Goal: Task Accomplishment & Management: Manage account settings

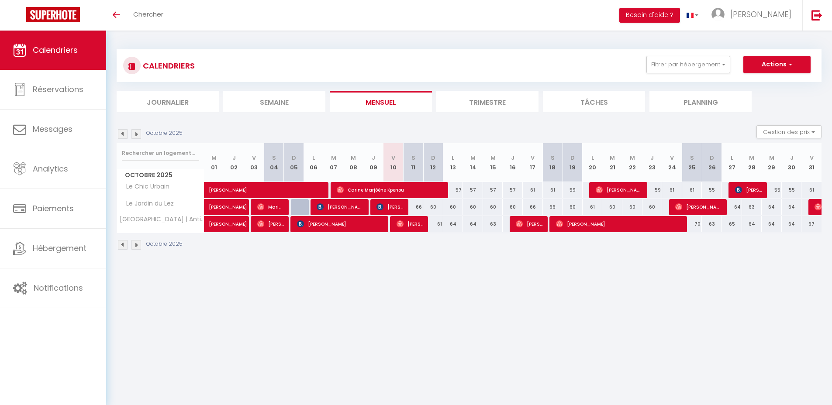
click at [645, 14] on div "Toggle menubar Chercher BUTTON Besoin d'aide ? Elias Paramètres Équipe" at bounding box center [444, 15] width 762 height 31
click at [679, 14] on button "Besoin d'aide ?" at bounding box center [649, 15] width 61 height 15
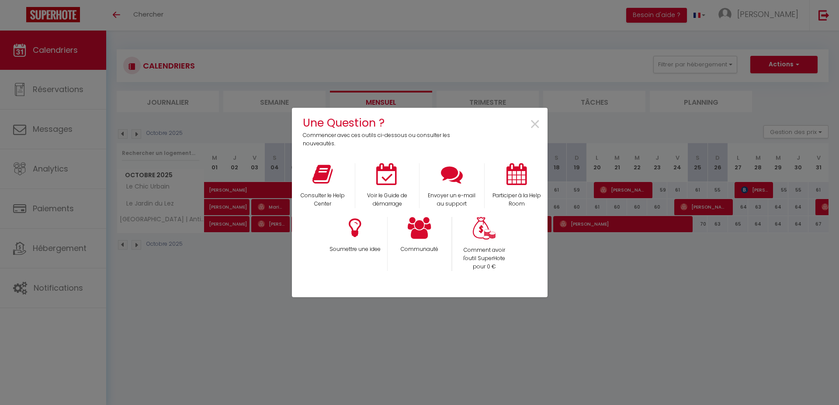
click at [528, 124] on div "×" at bounding box center [504, 131] width 85 height 34
click at [529, 121] on span "×" at bounding box center [535, 125] width 12 height 28
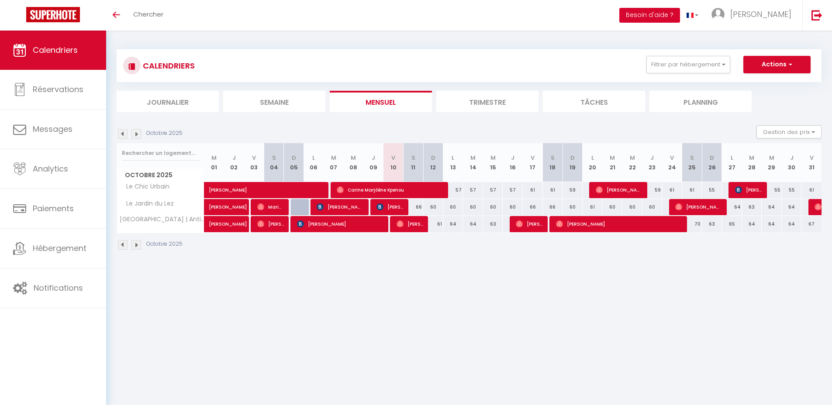
click at [680, 15] on button "Besoin d'aide ?" at bounding box center [649, 15] width 61 height 15
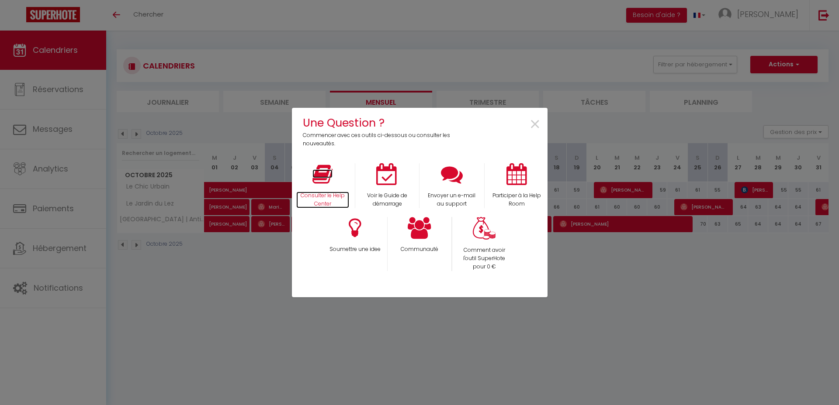
click at [326, 197] on p "Consulter le Help Center" at bounding box center [322, 200] width 53 height 17
click at [535, 122] on span "×" at bounding box center [535, 125] width 12 height 28
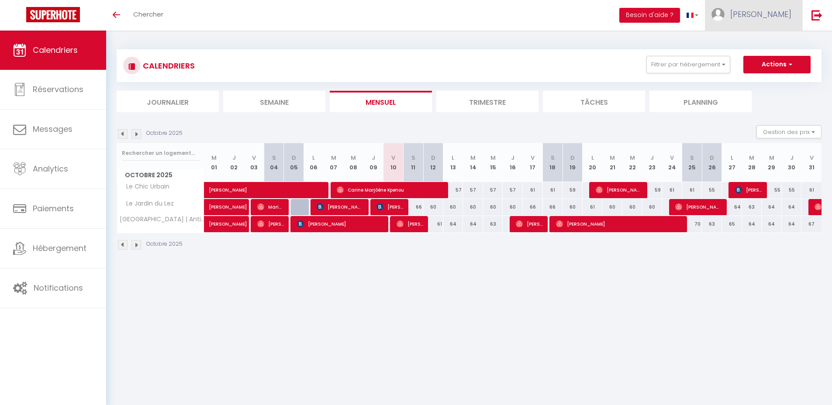
click at [789, 18] on span "[PERSON_NAME]" at bounding box center [760, 14] width 61 height 11
click at [758, 43] on link "Paramètres" at bounding box center [767, 43] width 65 height 15
select select "28"
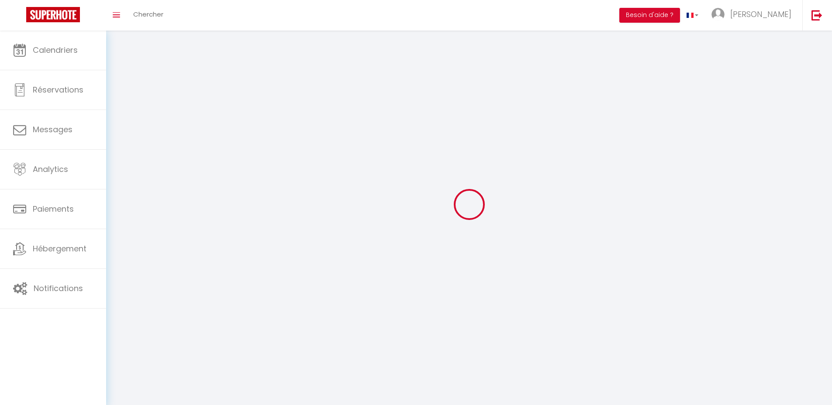
type input "EUbQBwYOZK8MBDXuyjvITKnym"
type input "78yldOzF5Mc54o4zszlSgvMgn"
type input "[URL][DOMAIN_NAME]"
select select "fr"
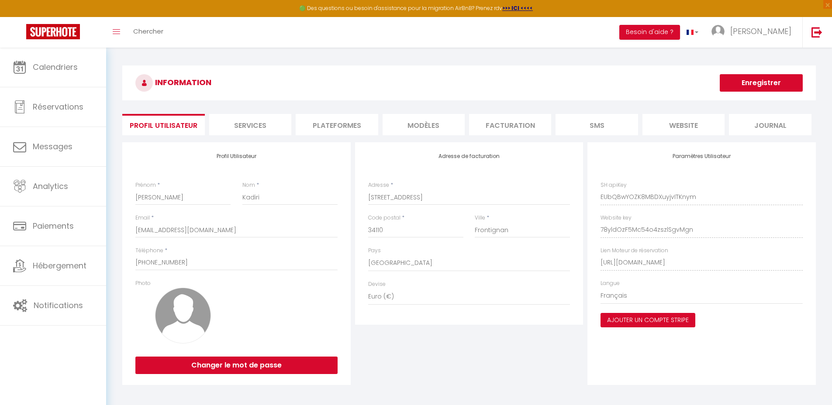
click at [627, 319] on button "Ajouter un compte Stripe" at bounding box center [648, 320] width 95 height 15
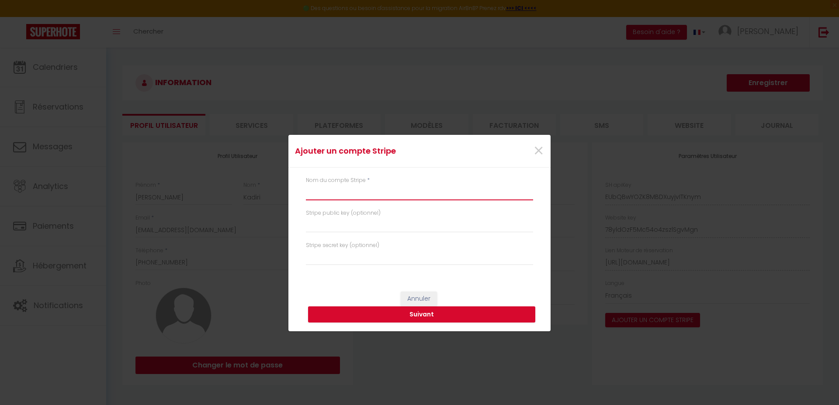
click at [398, 188] on input "text" at bounding box center [419, 193] width 227 height 16
type input "Mistral Appart"
click at [358, 224] on input "text" at bounding box center [419, 225] width 227 height 16
paste input "pk_live_51Qm33wK8tFv4VAUt7ilCPI8IK1FfnY79RzqPmMcb0AW8EOMM2UJVDpURK94myuOOENjyoB…"
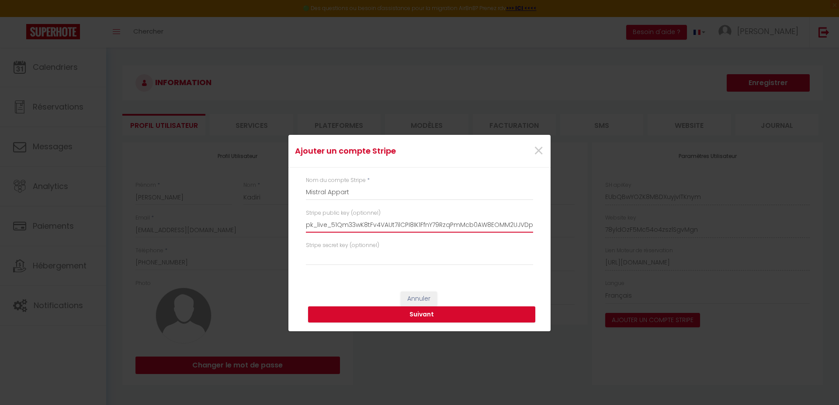
scroll to position [0, 160]
type input "pk_live_51Qm33wK8tFv4VAUt7ilCPI8IK1FfnY79RzqPmMcb0AW8EOMM2UJVDpURK94myuOOENjyoB…"
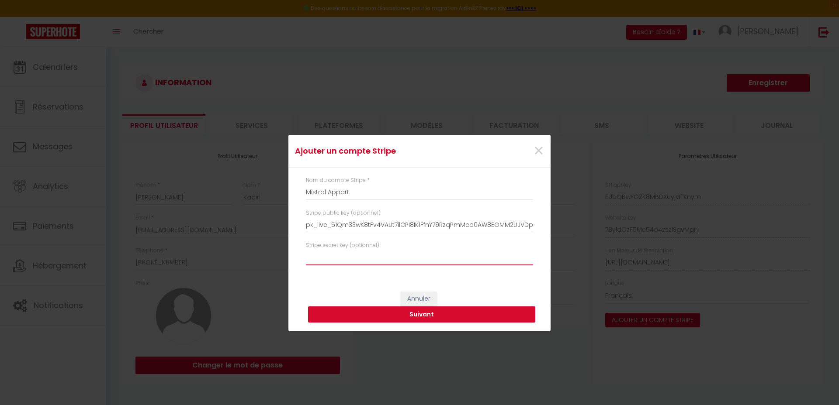
click at [352, 259] on input "text" at bounding box center [419, 258] width 227 height 16
paste input "sk_live_51Qm33wK8tFv4VAUt3gWGdbzwSGNi9GmLuKjZOn8NJ0stZ1WwKLW6qTIFX6DZ1i32wNdYW2…"
type input "sk_live_51Qm33wK8tFv4VAUt3gWGdbzwSGNi9GmLuKjZOn8NJ0stZ1WwKLW6qTIFX6DZ1i32wNdYW2…"
click at [352, 273] on div "Stripe secret key (optionnel) sk_live_51Qm33wK8tFv4VAUt3gWGdbzwSGNi9GmLuKjZOn8N…" at bounding box center [419, 258] width 238 height 33
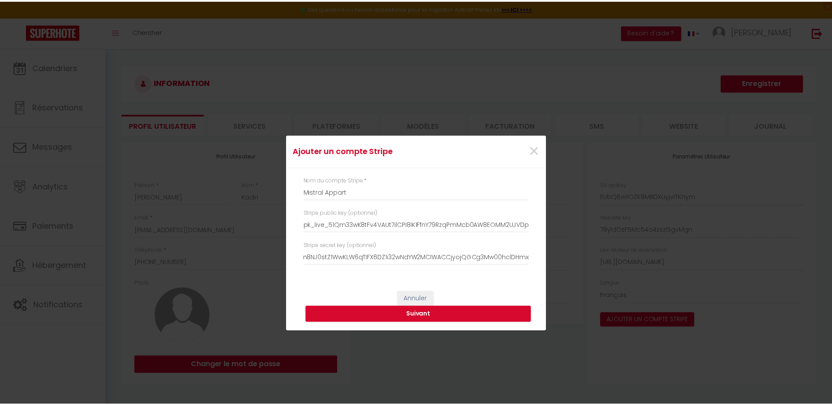
scroll to position [0, 0]
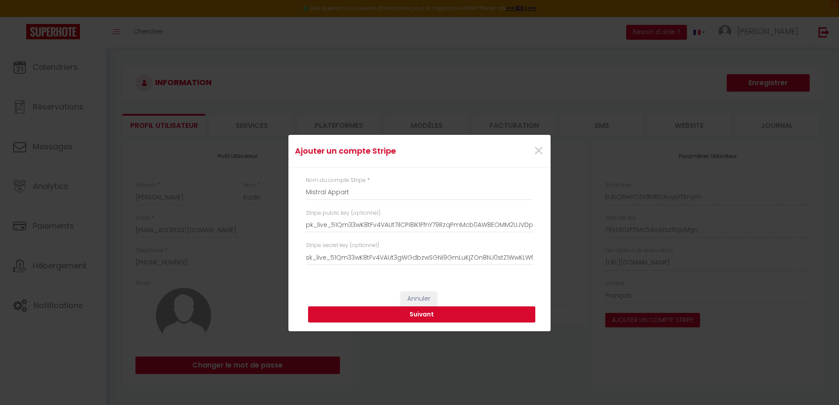
click at [402, 317] on button "Suivant" at bounding box center [421, 315] width 227 height 17
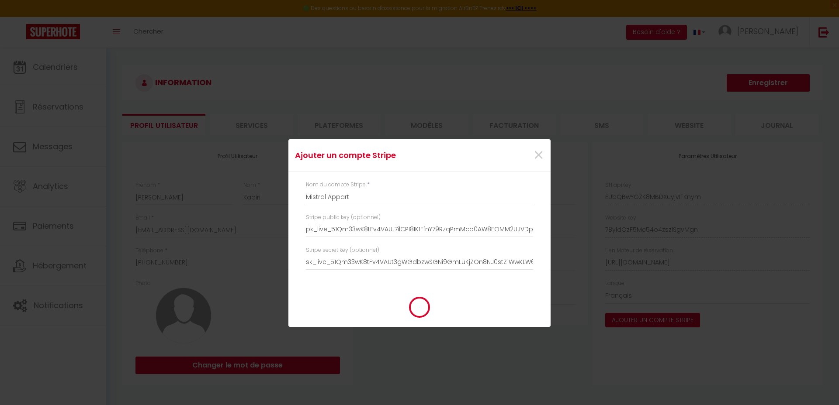
type input "Mistral Appart"
type input "pk_live_51Qm33wK8tFv4VAUt7ilCPI8IK1FfnY79RzqPmMcb0AW8EOMM2UJVDpURK94myuOOENjyoB…"
type input "sk_live_51Qm33wK8tFv4VAUt3gWGdbzwSGNi9GmLuKjZOn8NJ0stZ1WwKLW6qTIFX6DZ1i32wNdYW2…"
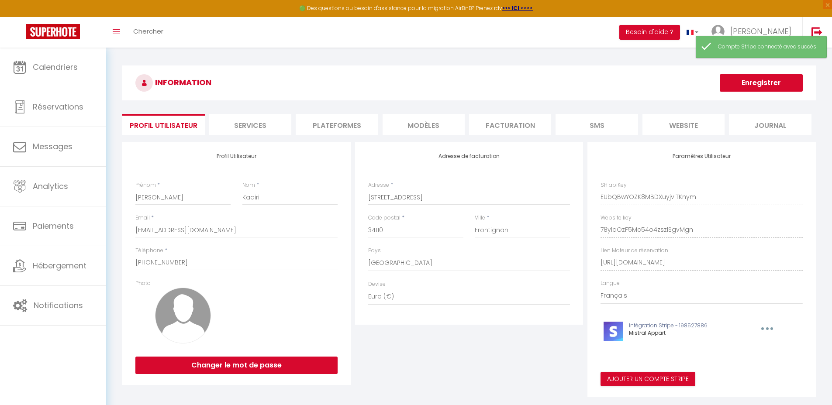
click at [755, 76] on div "Ajouter un compte Stripe × Nom du compte Stripe * Mistral Appart Stripe public …" at bounding box center [416, 202] width 832 height 405
click at [759, 84] on button "Enregistrer" at bounding box center [761, 82] width 83 height 17
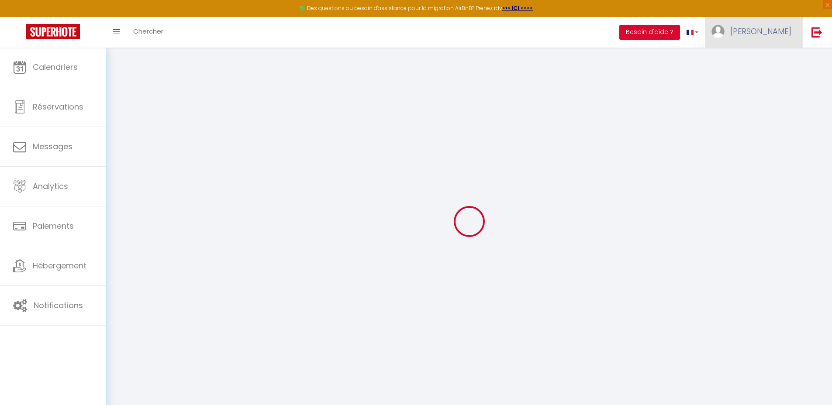
click at [787, 34] on span "[PERSON_NAME]" at bounding box center [760, 31] width 61 height 11
click at [764, 60] on link "Paramètres" at bounding box center [767, 60] width 65 height 15
click at [698, 60] on div at bounding box center [469, 221] width 705 height 327
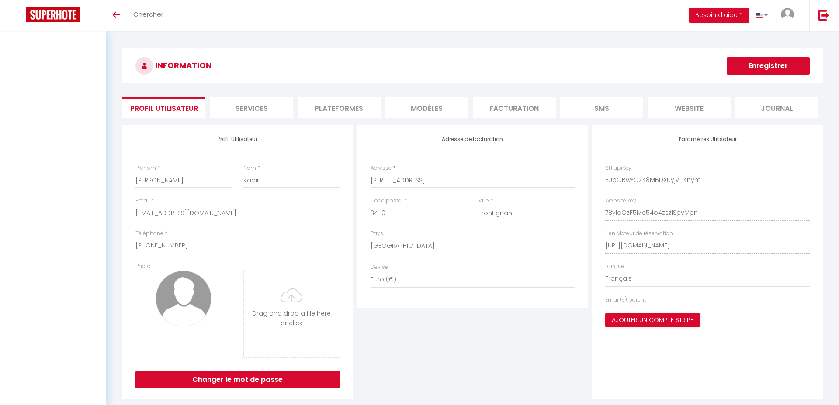
select select "28"
select select "fr"
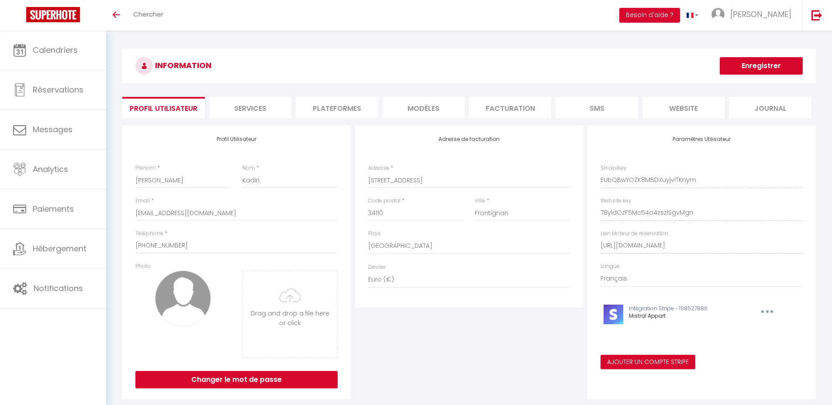
click at [768, 308] on button "button" at bounding box center [766, 312] width 27 height 14
click at [767, 310] on button "button" at bounding box center [766, 312] width 27 height 14
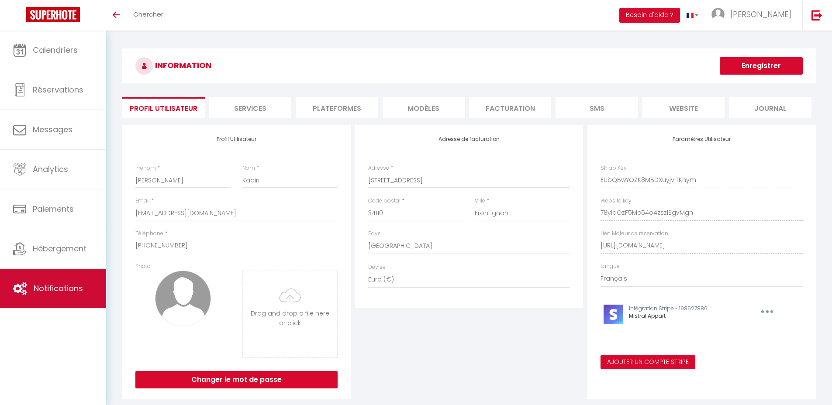
click at [40, 281] on link "Notifications" at bounding box center [53, 288] width 106 height 39
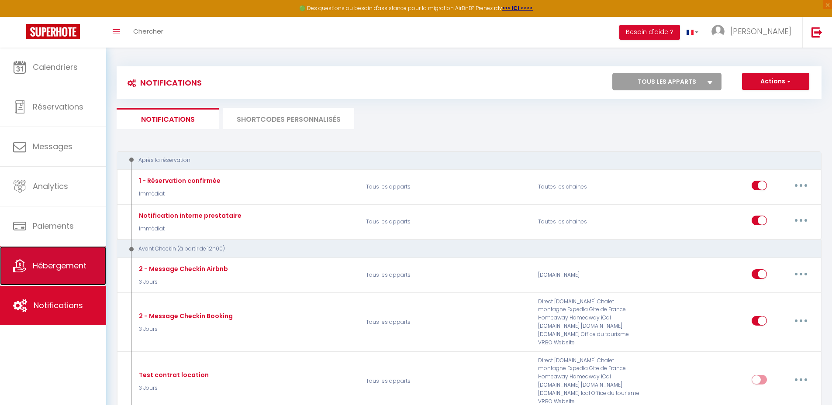
click at [69, 273] on link "Hébergement" at bounding box center [53, 265] width 106 height 39
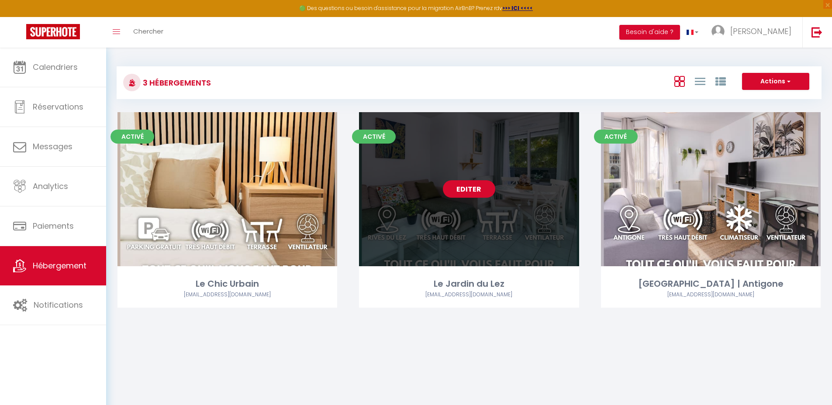
click at [464, 186] on link "Editer" at bounding box center [469, 188] width 52 height 17
select select "3"
select select "2"
select select "1"
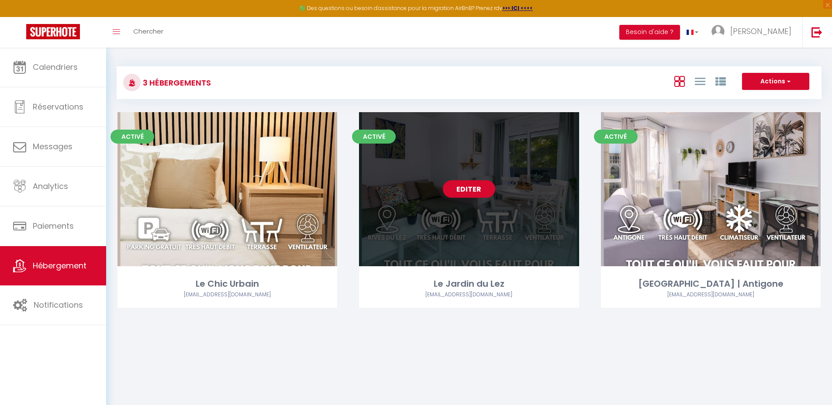
select select
select select "28"
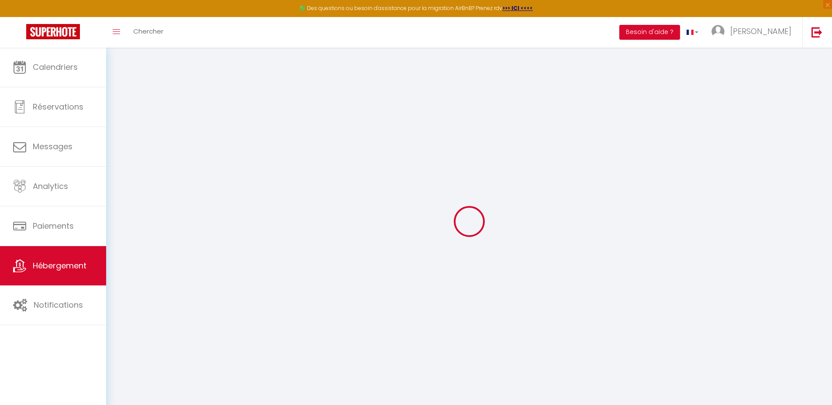
select select
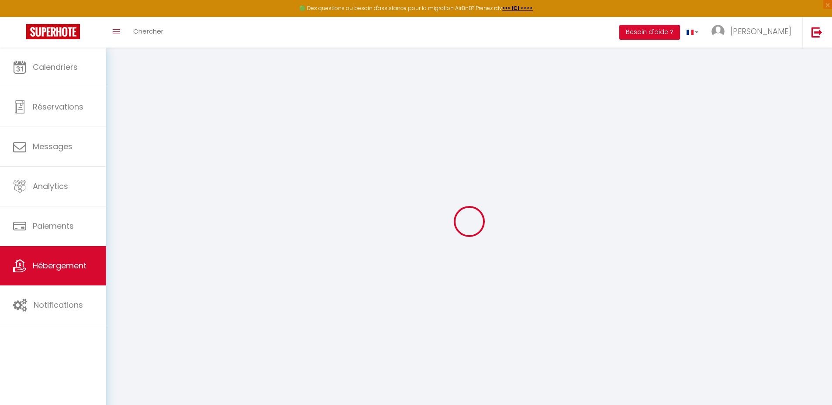
select select
checkbox input "false"
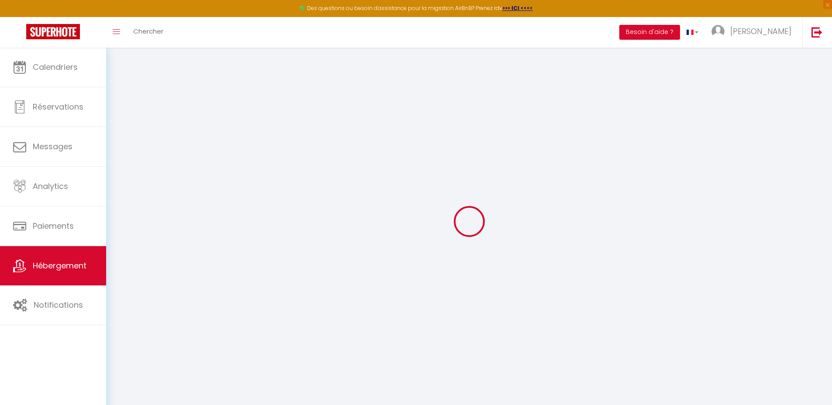
select select
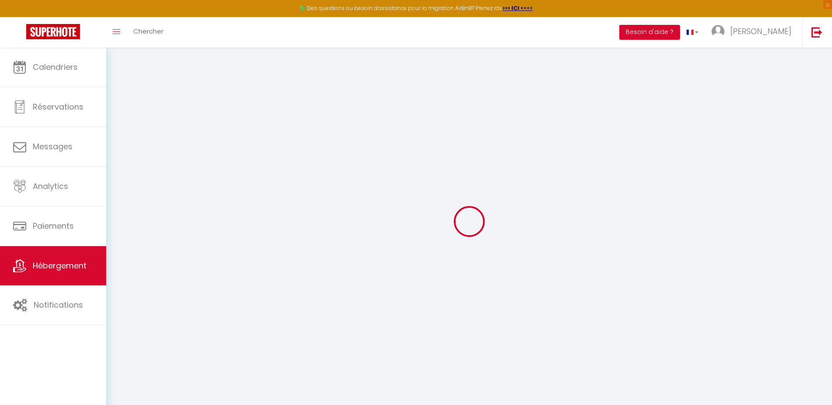
select select
checkbox input "false"
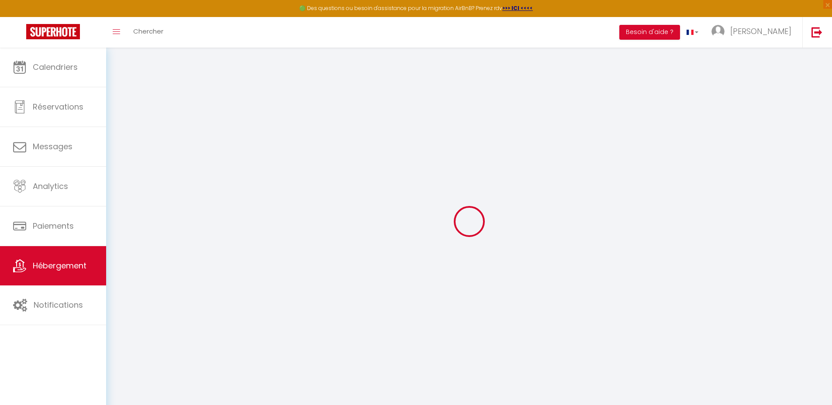
checkbox input "false"
select select
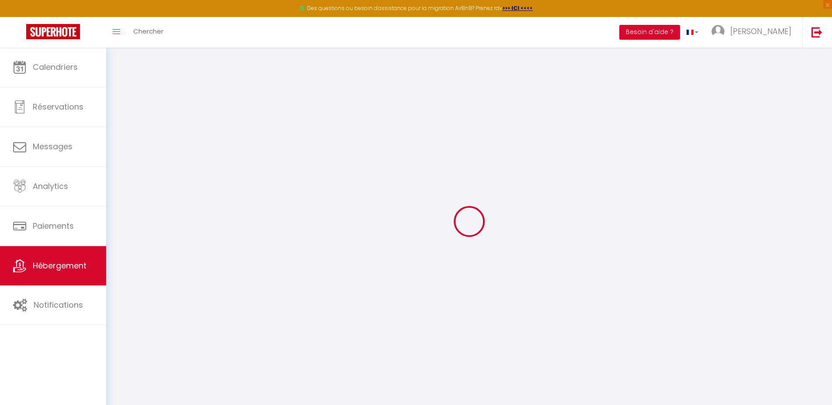
select select
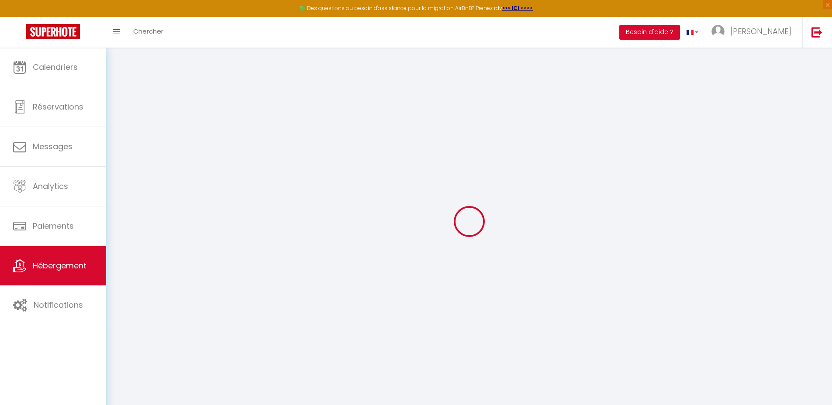
checkbox input "false"
select select
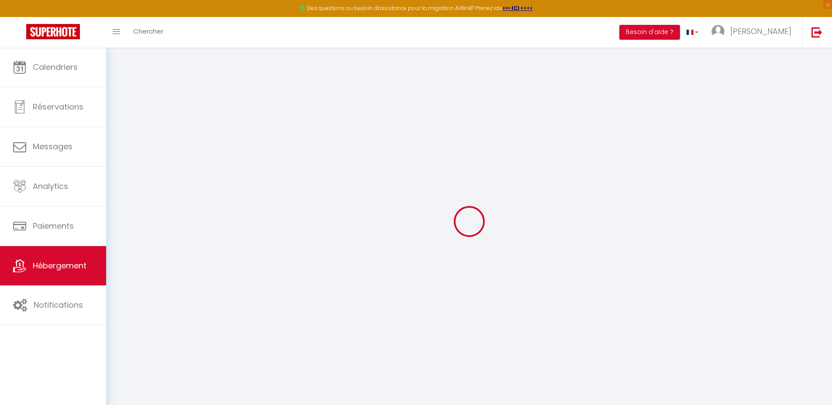
select select
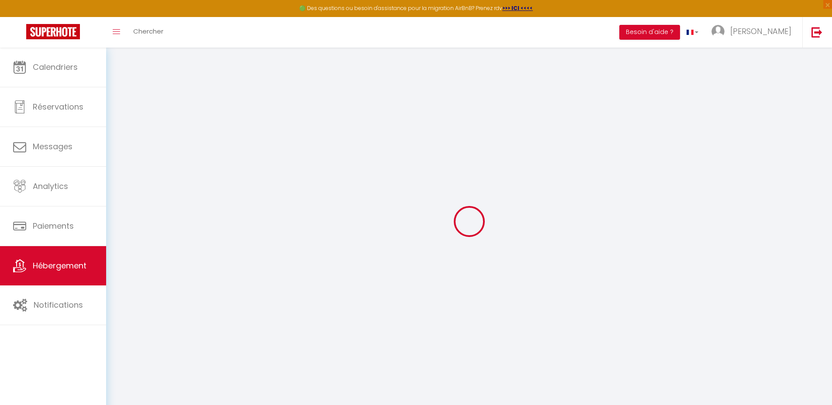
select select
checkbox input "false"
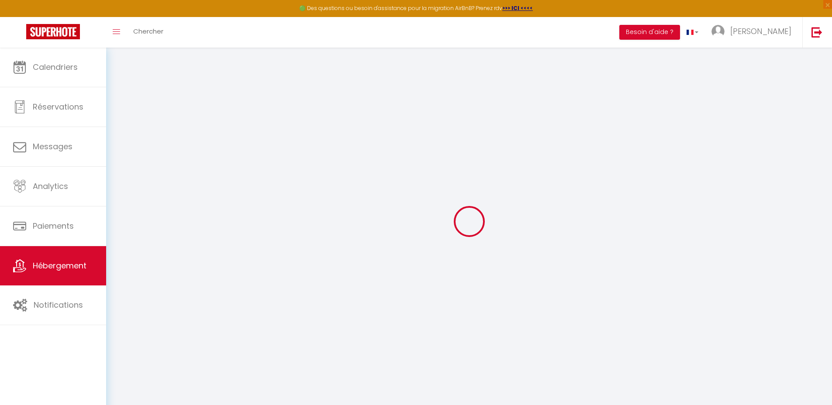
checkbox input "false"
select select
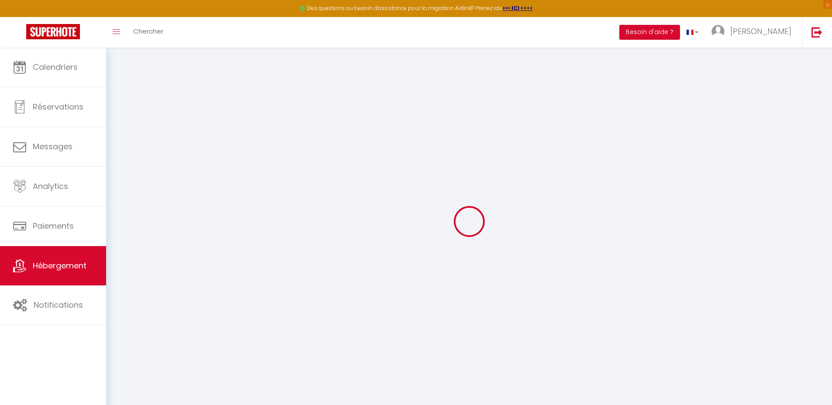
select select
checkbox input "false"
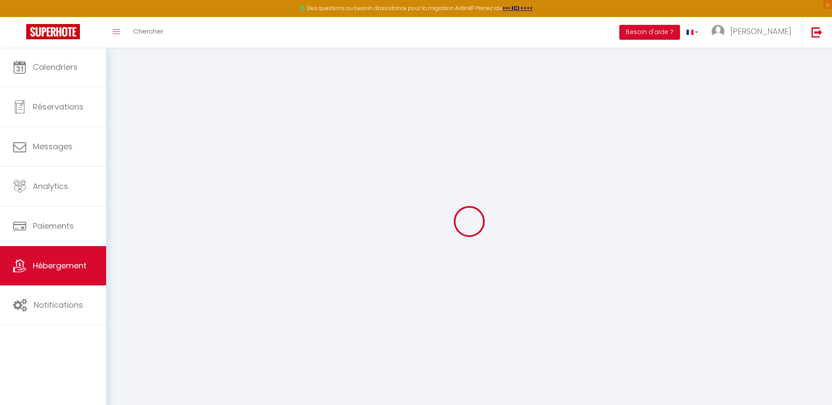
checkbox input "false"
select select
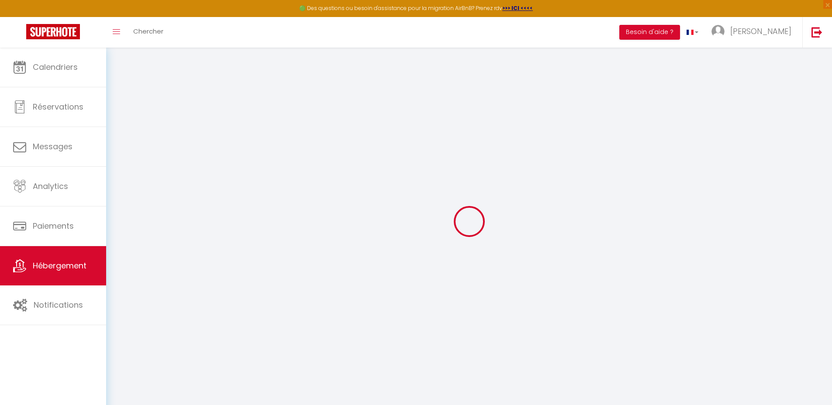
type input "Le Jardin du Lez"
type input "[PERSON_NAME]"
type input "80"
type input "5"
type input "35"
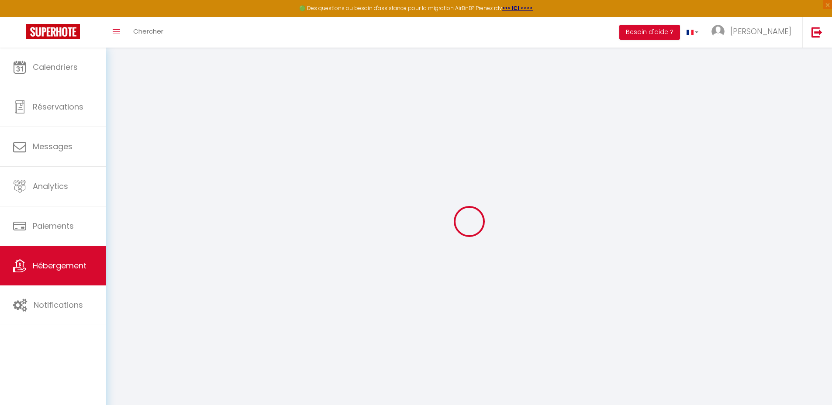
type input "7.20"
type input "0"
select select
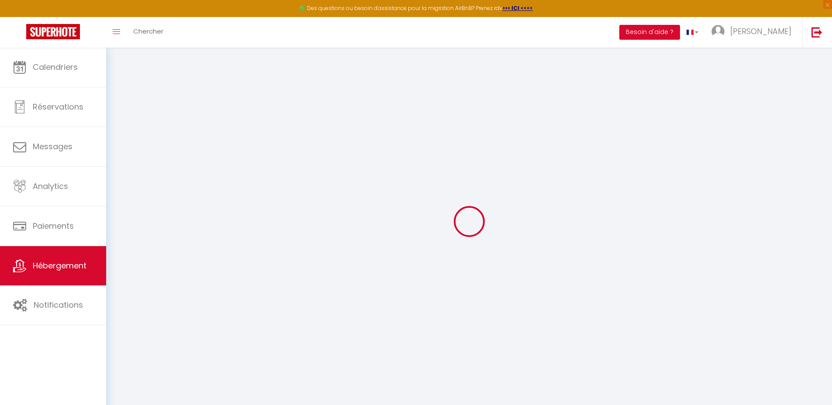
select select
type input "[STREET_ADDRESS]"
type input "34000"
type input "[GEOGRAPHIC_DATA]"
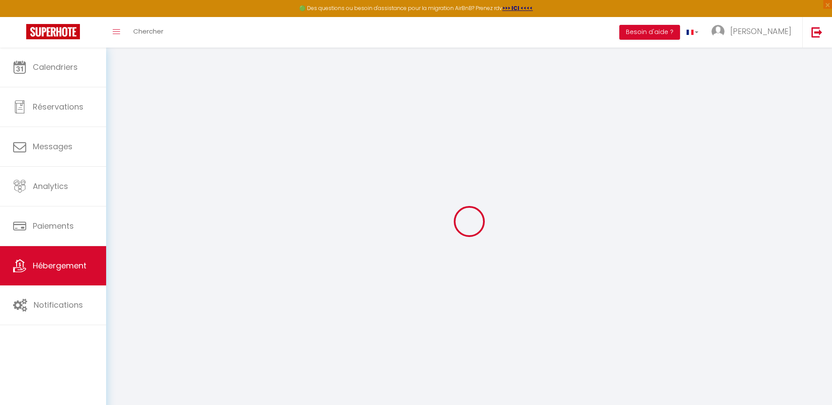
type input "[EMAIL_ADDRESS][DOMAIN_NAME]"
select select
checkbox input "false"
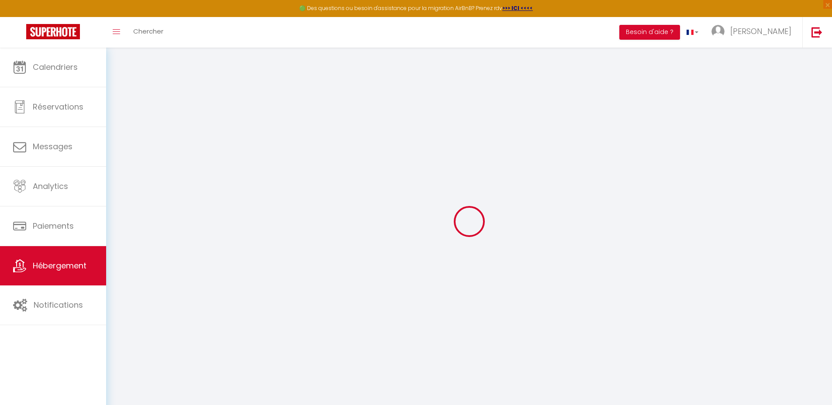
checkbox input "false"
radio input "true"
type input "0"
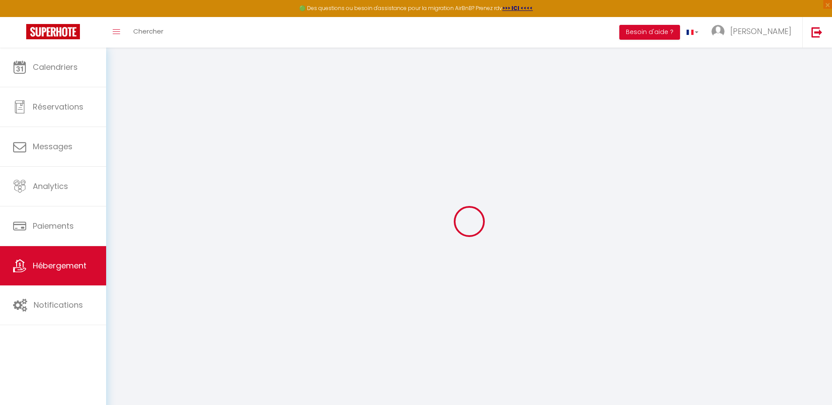
type input "0"
select select "49942"
select select
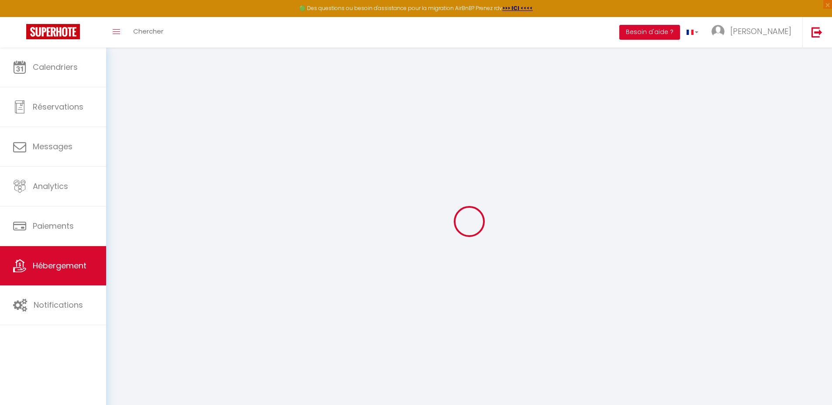
select select
checkbox input "false"
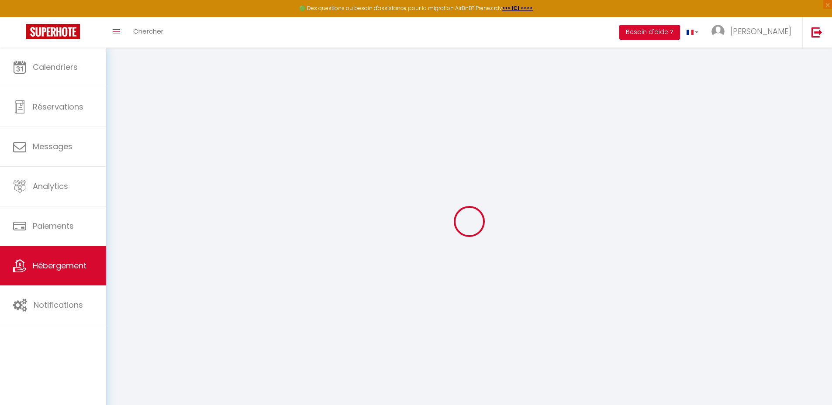
checkbox input "false"
select select
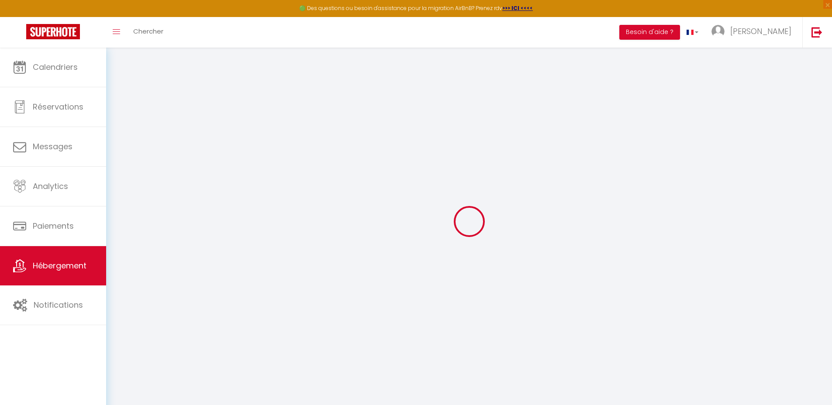
select select
checkbox input "false"
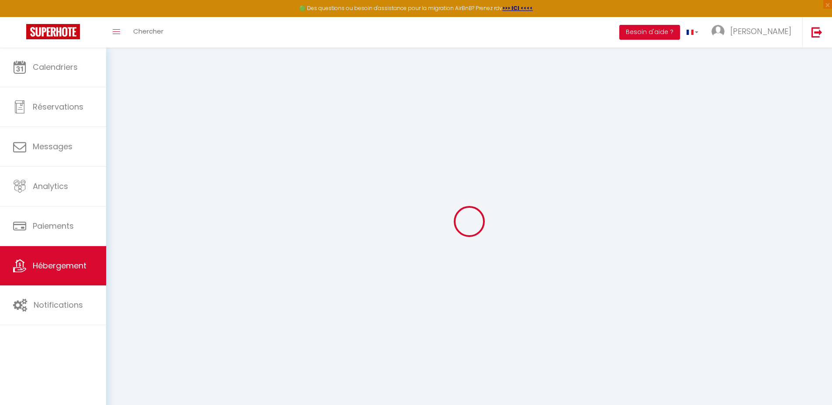
checkbox input "false"
select select
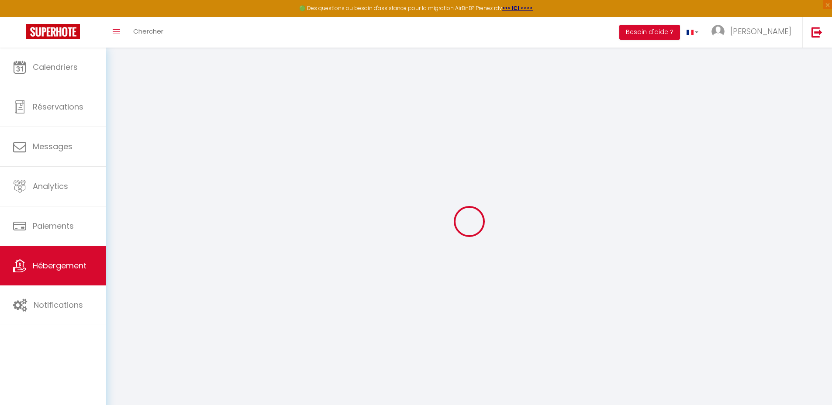
select select
checkbox input "false"
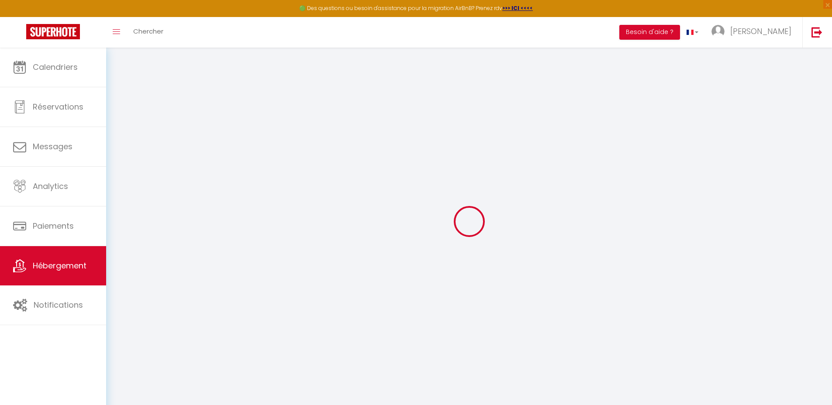
checkbox input "false"
select select
checkbox input "false"
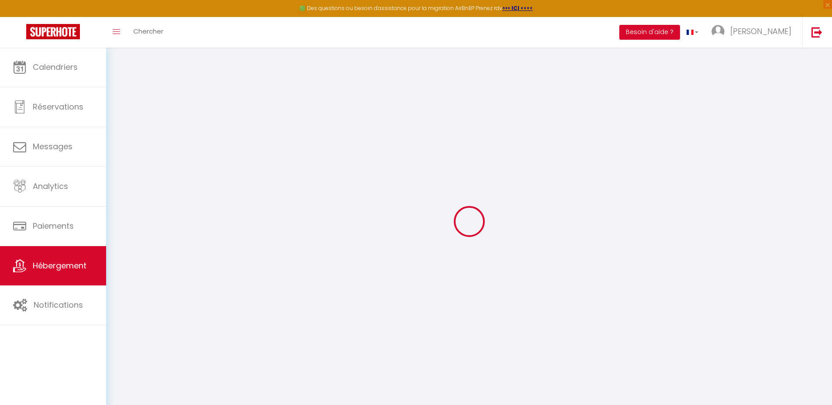
checkbox input "false"
select select
checkbox input "false"
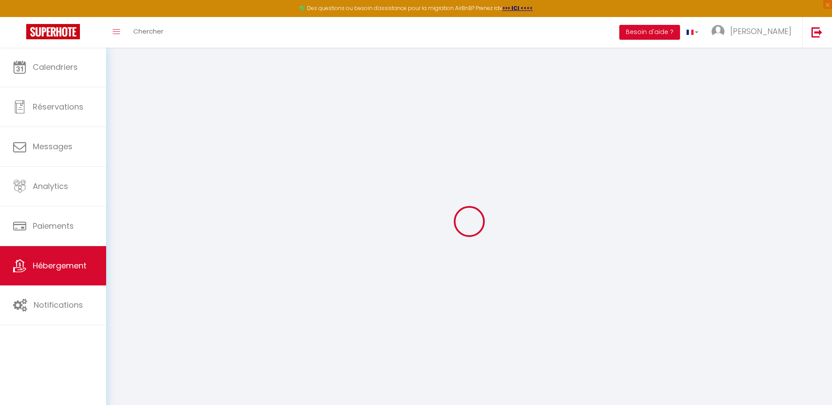
checkbox input "false"
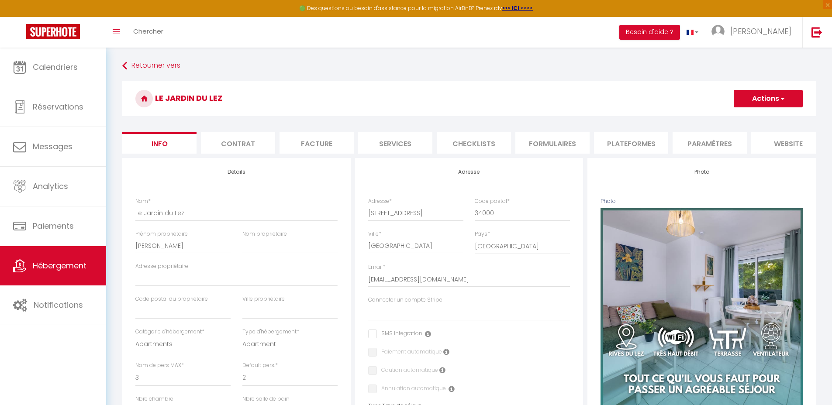
scroll to position [87, 0]
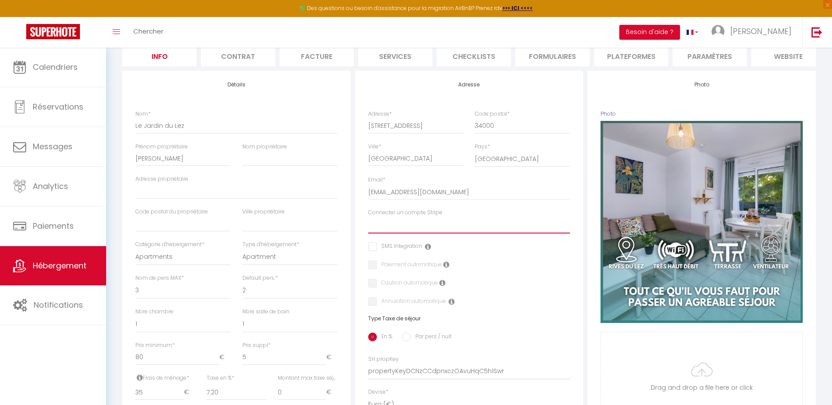
click at [439, 232] on select "Mistral Appart" at bounding box center [469, 225] width 202 height 17
select select "16268"
click at [368, 224] on select "Mistral Appart" at bounding box center [469, 225] width 202 height 17
select select
checkbox input "false"
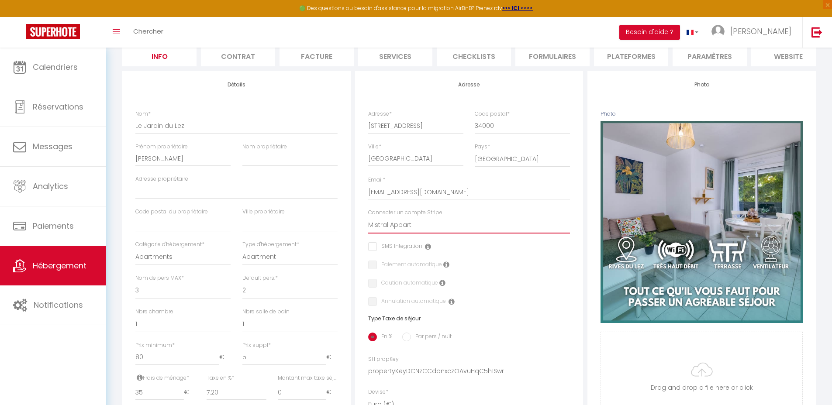
checkbox input "false"
click at [442, 287] on icon at bounding box center [442, 283] width 6 height 7
click at [441, 287] on icon at bounding box center [442, 283] width 6 height 7
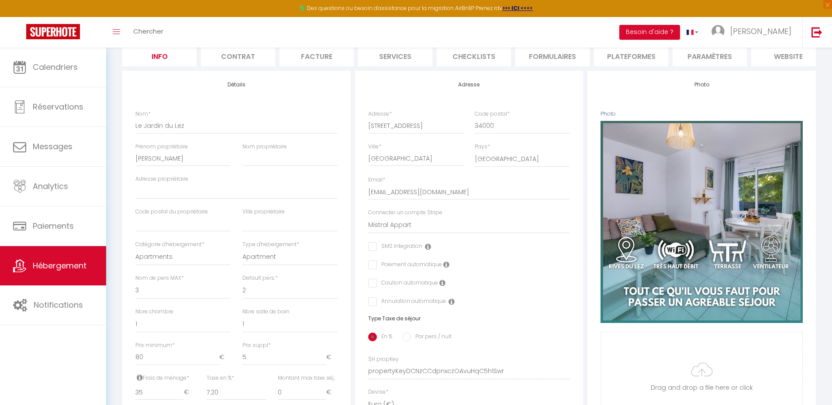
click at [439, 287] on icon at bounding box center [442, 283] width 6 height 7
click at [442, 287] on icon at bounding box center [442, 283] width 6 height 7
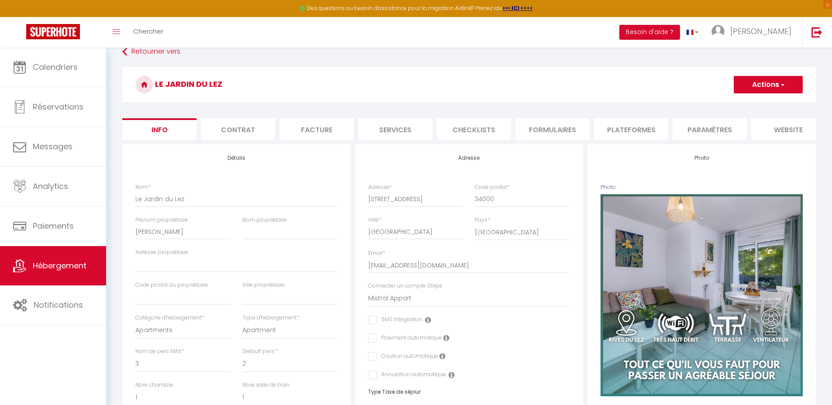
scroll to position [0, 0]
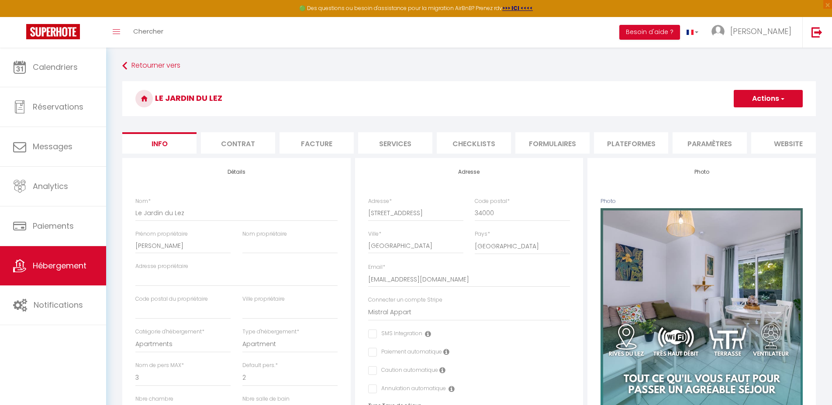
click at [759, 104] on button "Actions" at bounding box center [768, 98] width 69 height 17
click at [746, 116] on input "Enregistrer" at bounding box center [734, 118] width 32 height 9
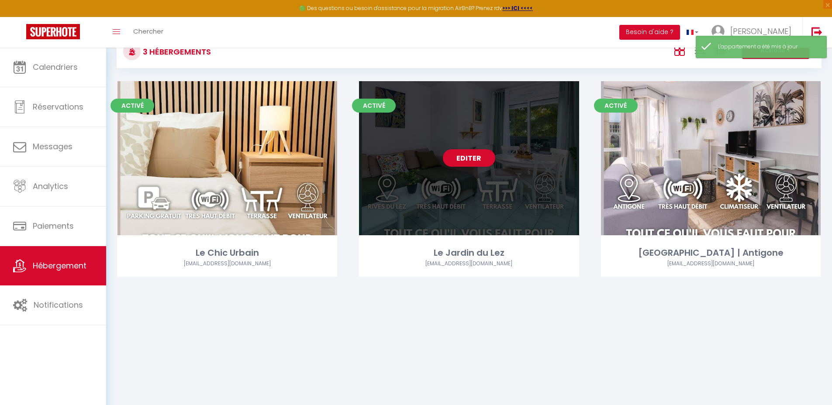
scroll to position [48, 0]
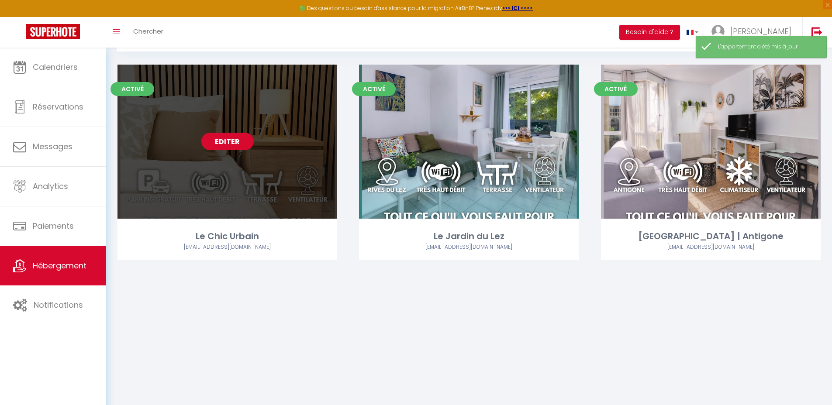
click at [222, 142] on link "Editer" at bounding box center [227, 141] width 52 height 17
select select "3"
select select "2"
select select "1"
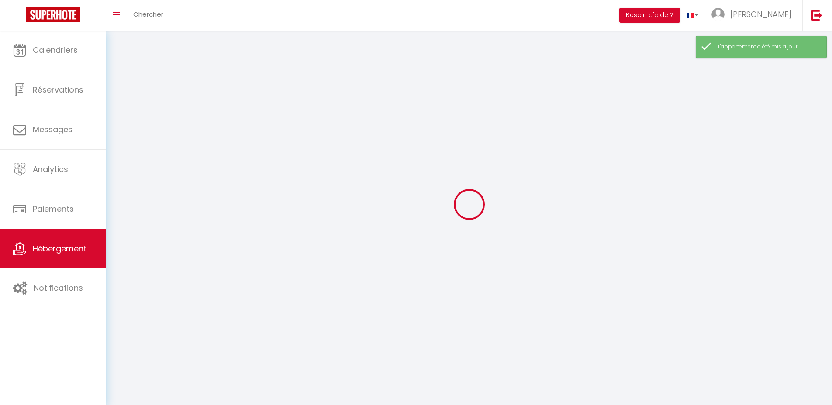
select select
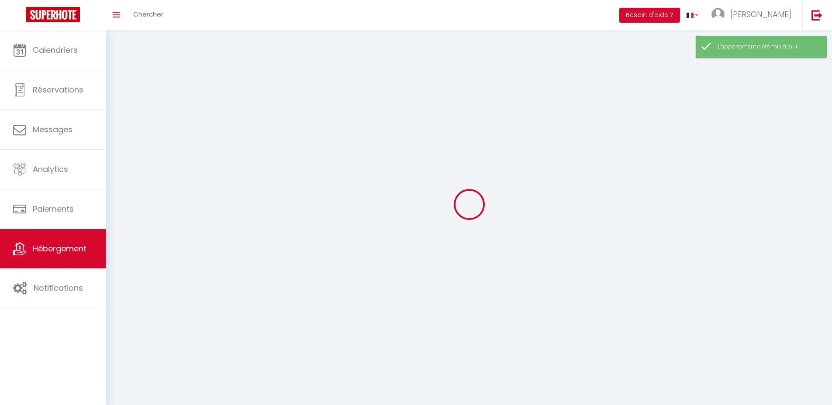
select select
checkbox input "false"
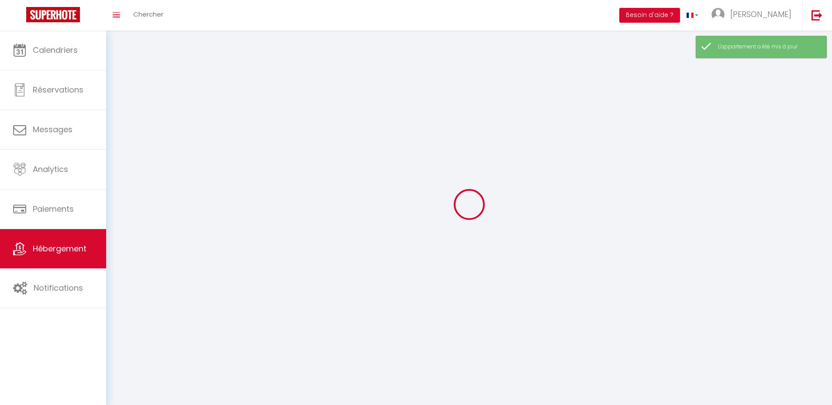
checkbox input "false"
select select
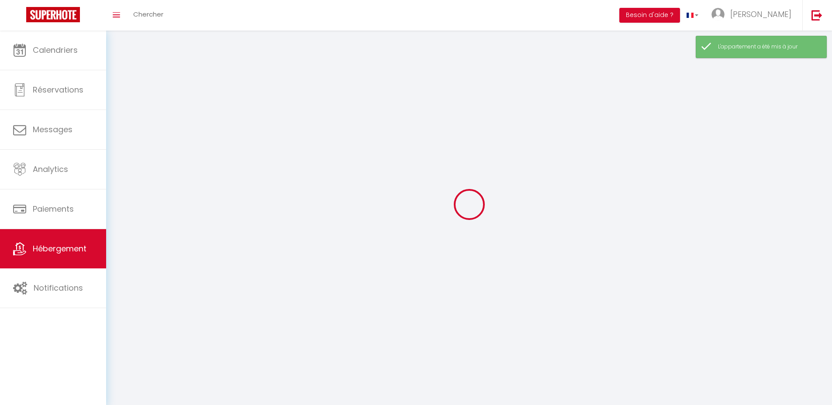
select select
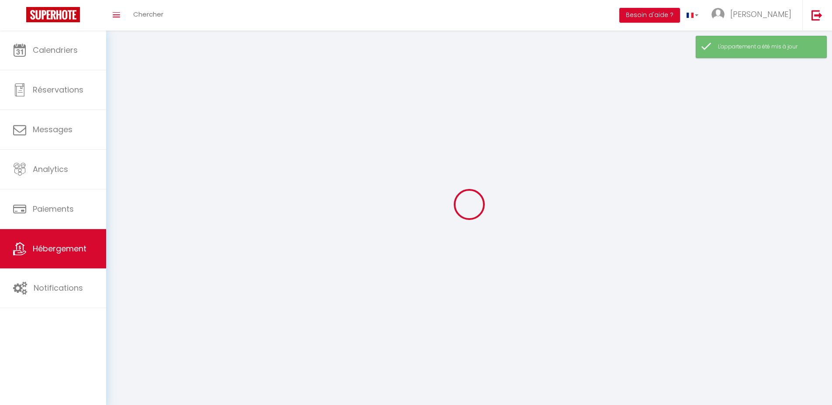
checkbox input "false"
select select
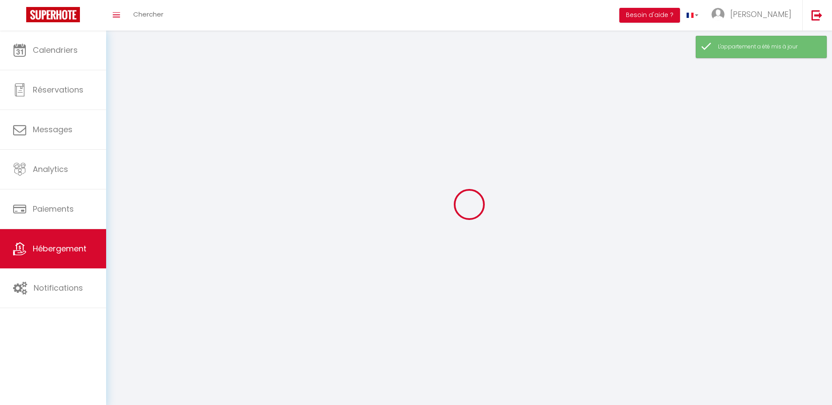
select select
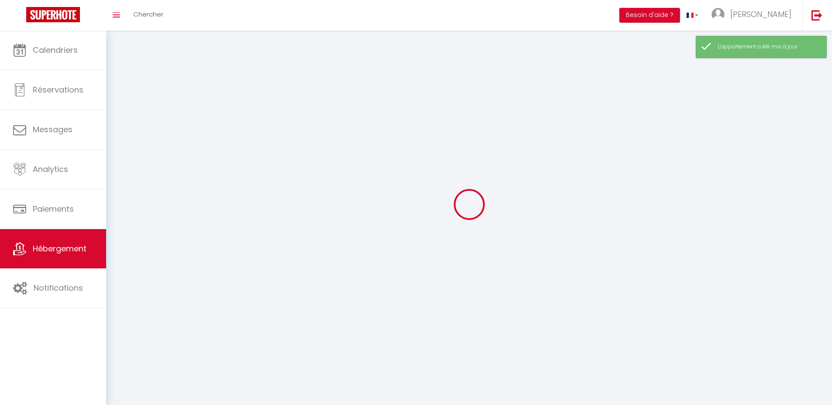
select select
checkbox input "false"
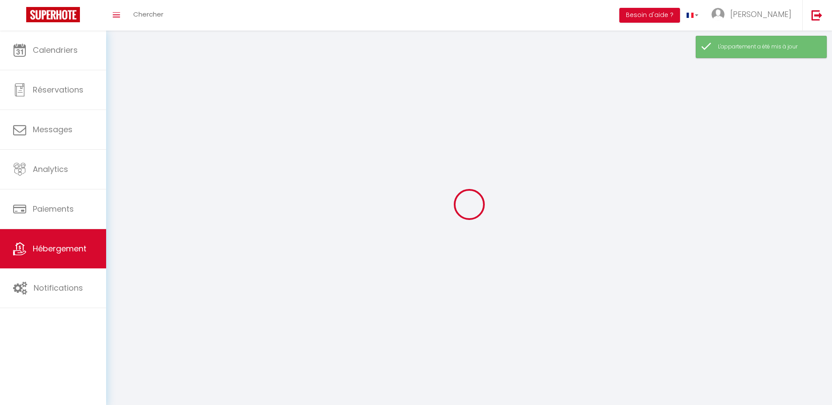
checkbox input "false"
select select
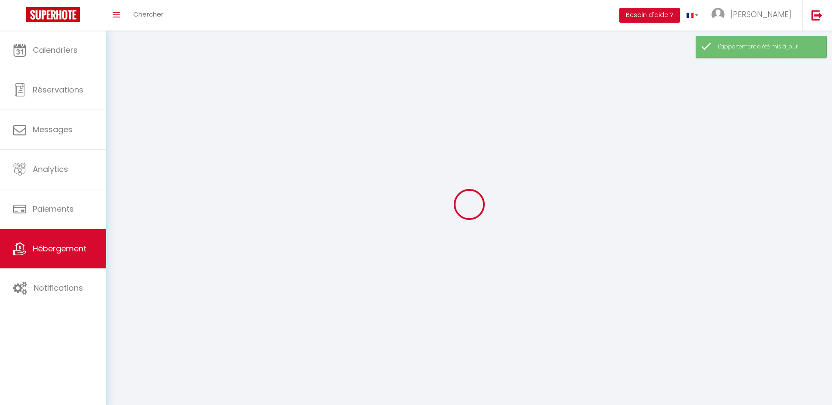
select select
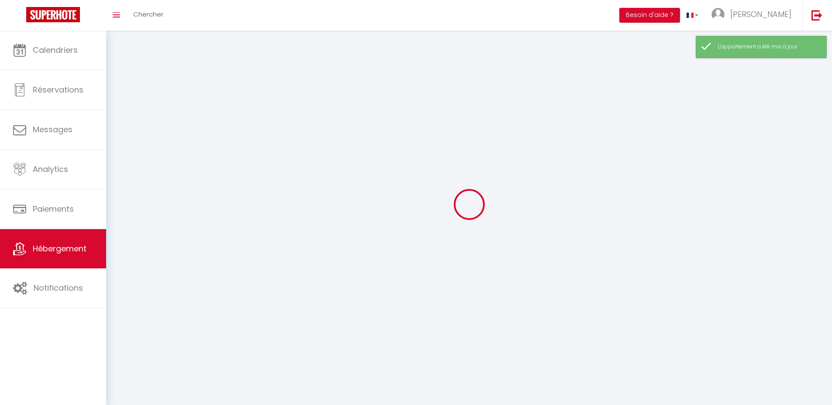
checkbox input "false"
select select
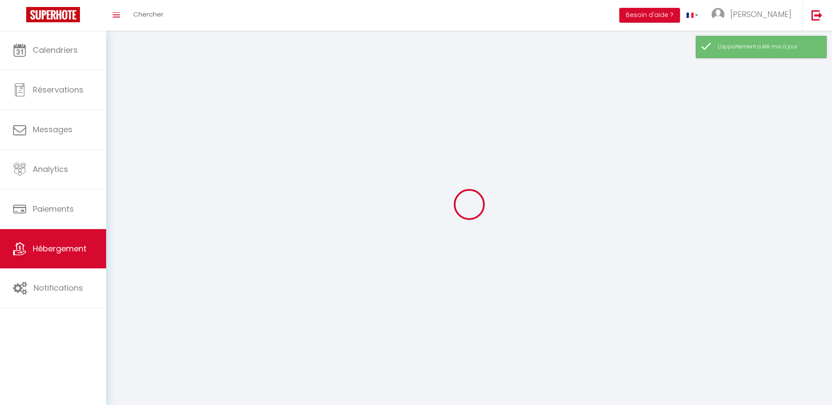
select select
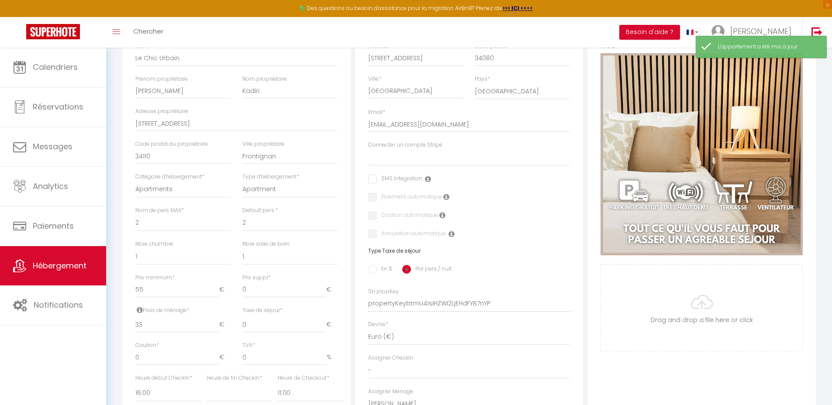
scroll to position [175, 0]
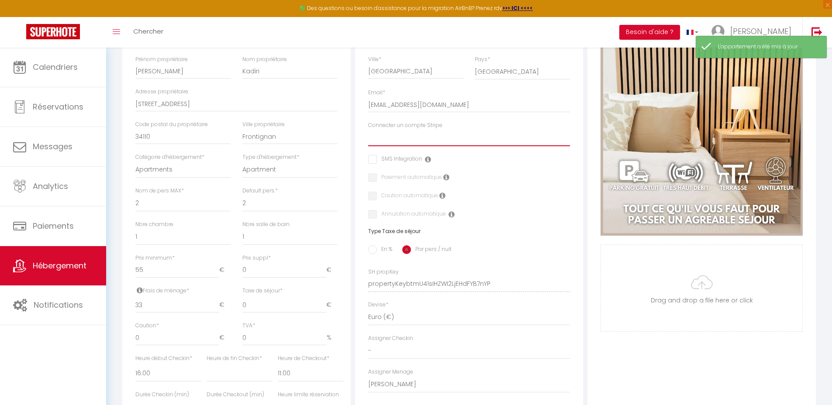
click at [421, 146] on select "Mistral Appart" at bounding box center [469, 138] width 202 height 17
click at [368, 136] on select "Mistral Appart" at bounding box center [469, 138] width 202 height 17
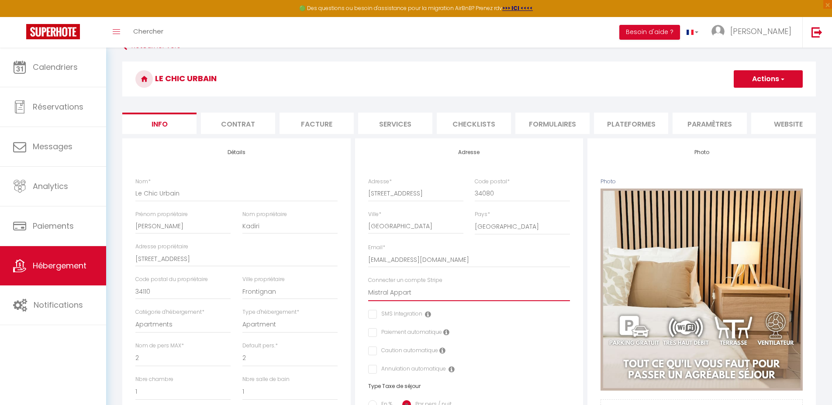
scroll to position [0, 0]
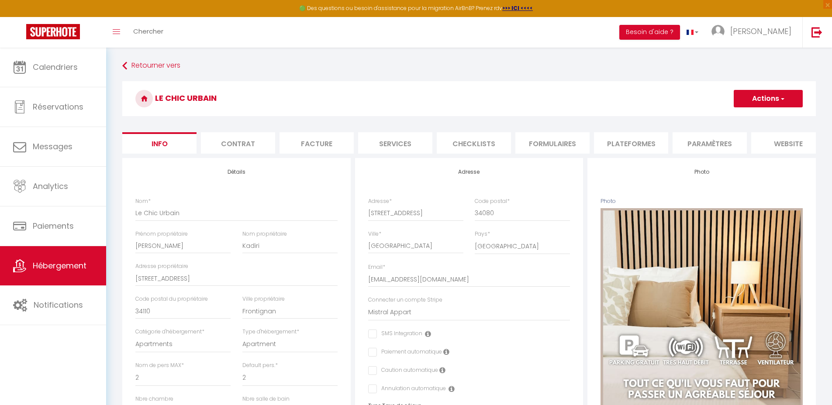
click at [756, 95] on button "Actions" at bounding box center [768, 98] width 69 height 17
click at [739, 117] on input "Enregistrer" at bounding box center [734, 118] width 32 height 9
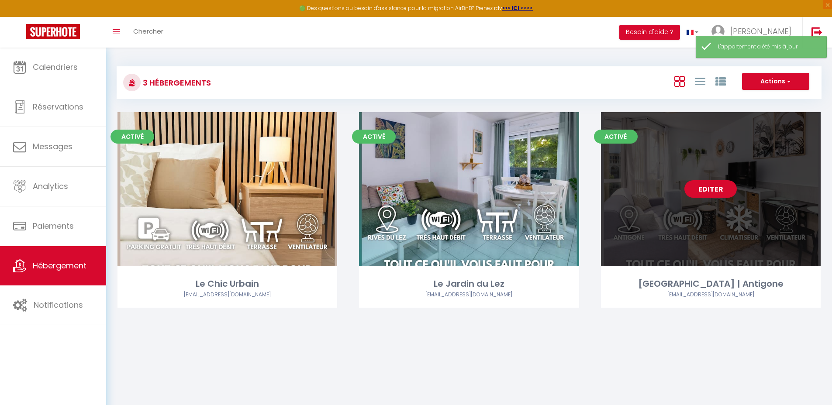
click at [717, 189] on link "Editer" at bounding box center [710, 188] width 52 height 17
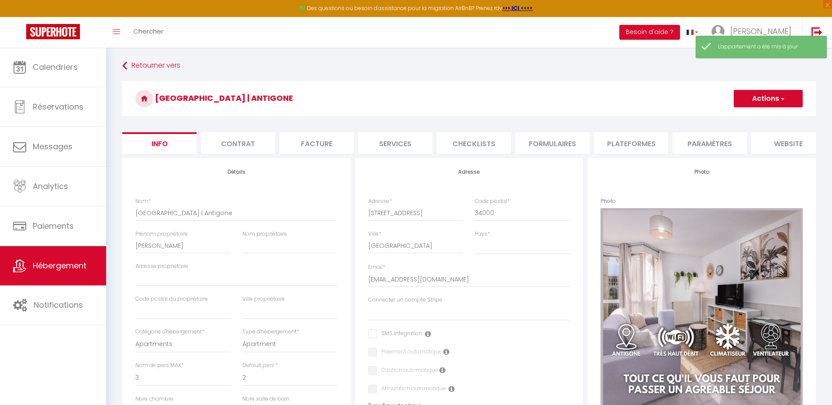
scroll to position [87, 0]
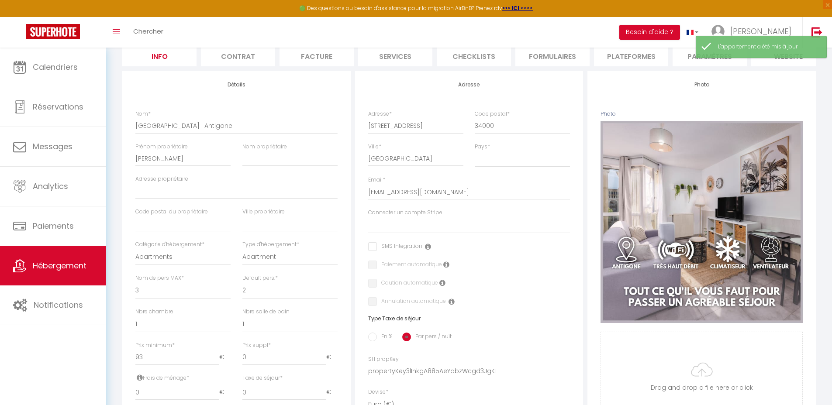
click at [439, 217] on label "Connecter un compte Stripe" at bounding box center [405, 213] width 74 height 8
click at [439, 221] on select "Mistral Appart" at bounding box center [469, 225] width 202 height 17
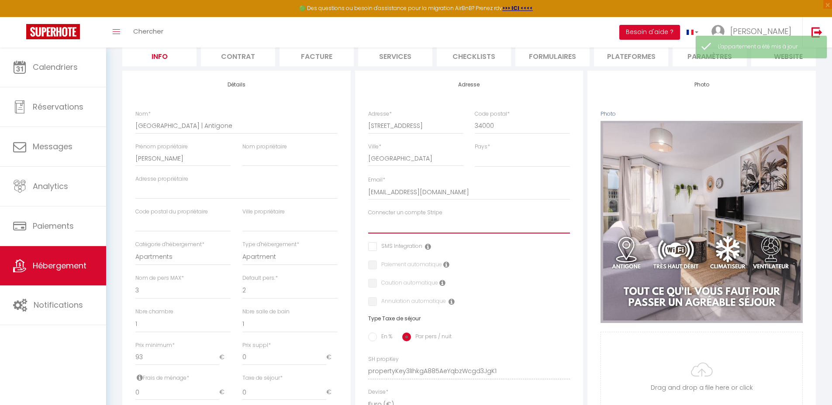
click at [428, 232] on select "Mistral Appart" at bounding box center [469, 225] width 202 height 17
click at [368, 224] on select "Mistral Appart" at bounding box center [469, 225] width 202 height 17
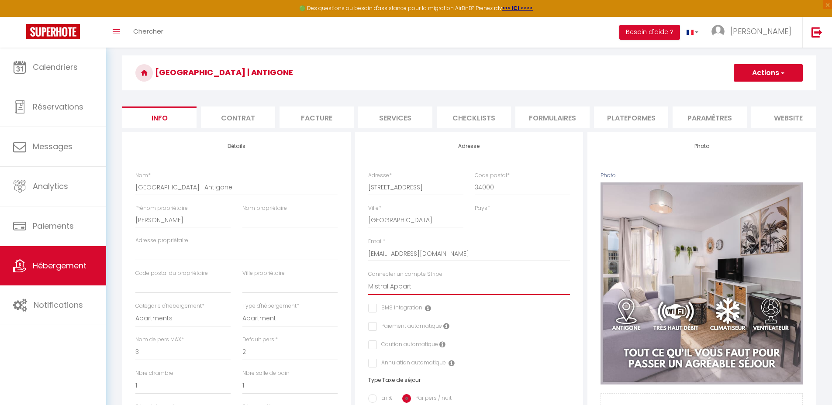
scroll to position [0, 0]
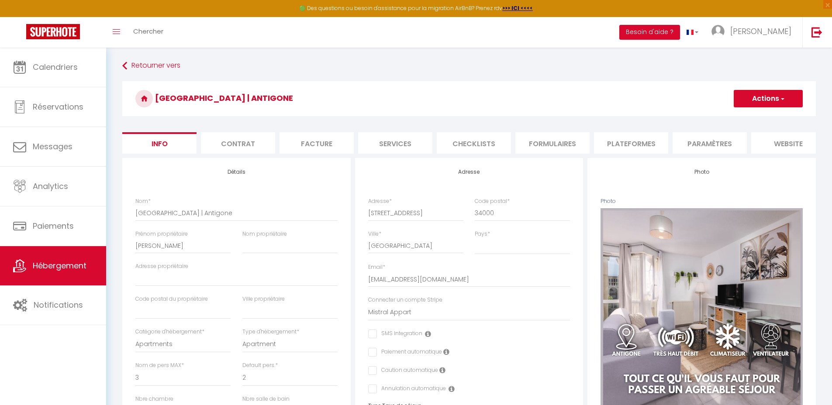
click at [760, 103] on button "Actions" at bounding box center [768, 98] width 69 height 17
click at [736, 118] on input "Enregistrer" at bounding box center [734, 118] width 32 height 9
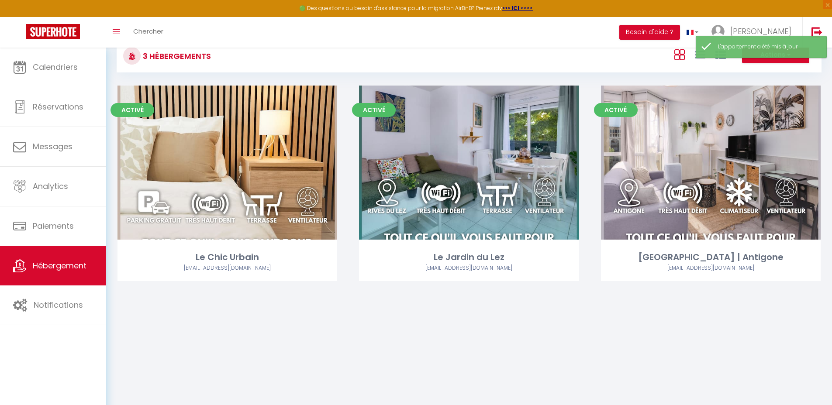
scroll to position [48, 0]
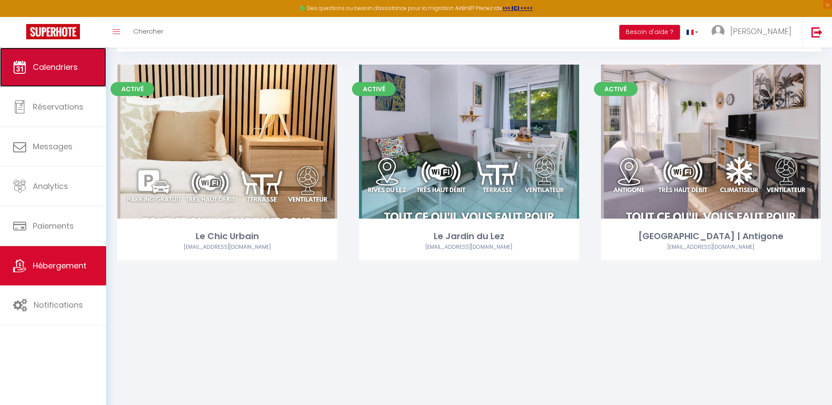
click at [70, 80] on link "Calendriers" at bounding box center [53, 67] width 106 height 39
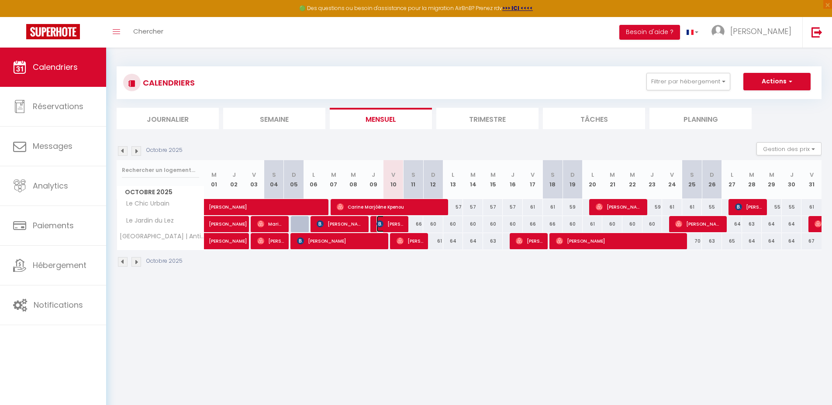
click at [393, 224] on span "[PERSON_NAME]" at bounding box center [389, 224] width 27 height 17
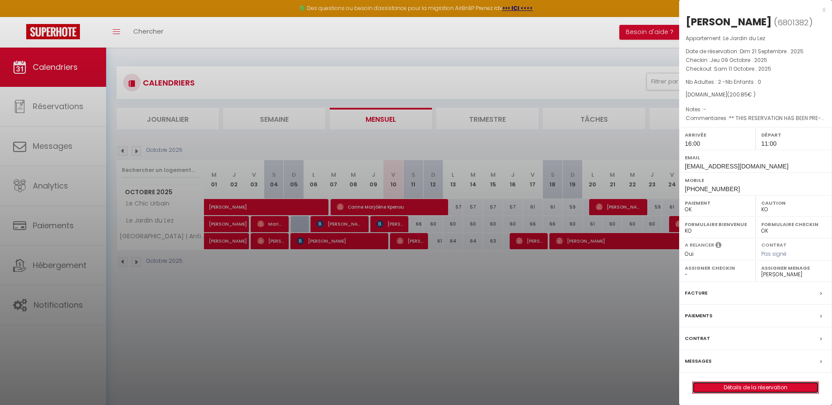
click at [719, 394] on link "Détails de la réservation" at bounding box center [756, 387] width 126 height 11
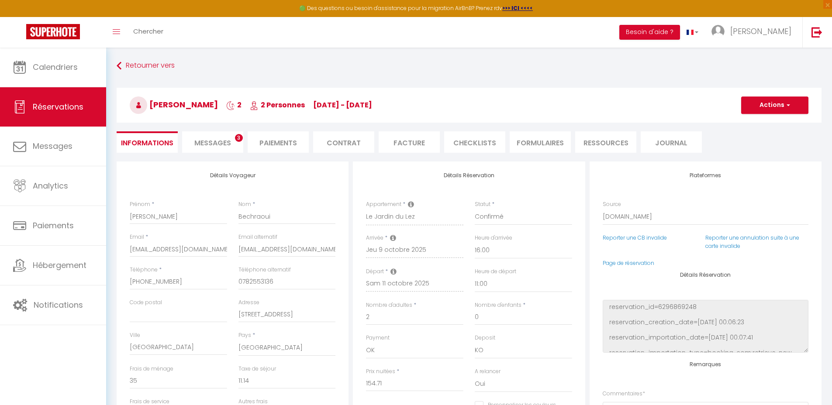
click at [289, 140] on li "Paiements" at bounding box center [278, 141] width 61 height 21
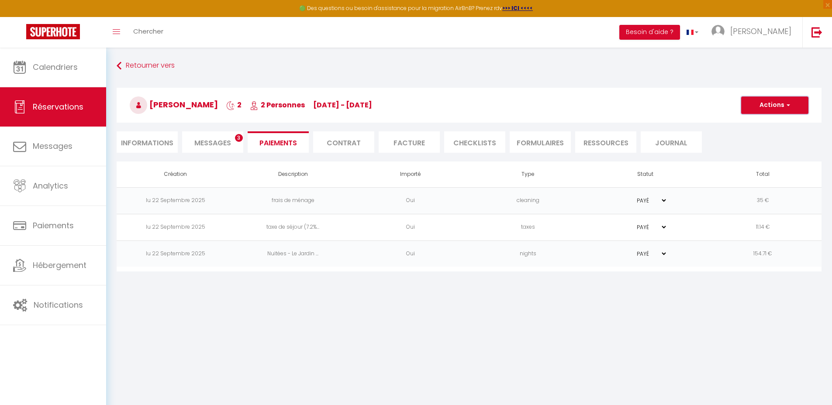
click at [756, 105] on button "Actions" at bounding box center [774, 105] width 67 height 17
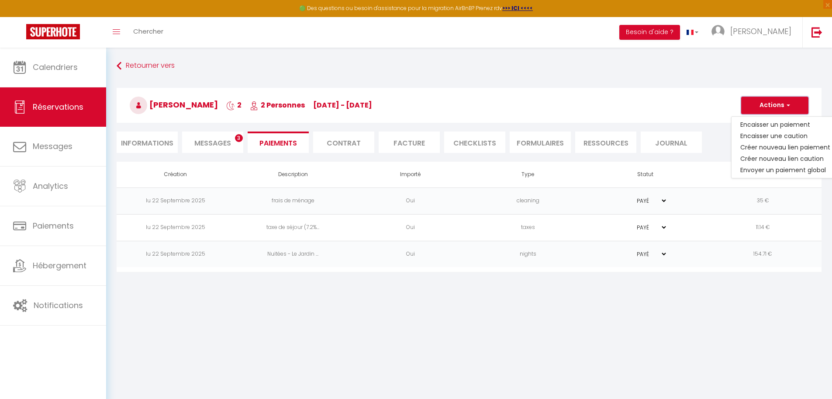
click at [762, 104] on button "Actions" at bounding box center [774, 105] width 67 height 17
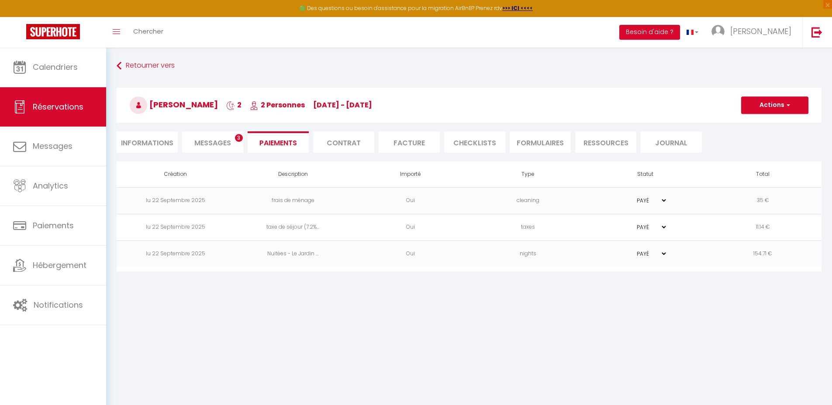
click at [566, 83] on div "[PERSON_NAME] 2 2 Personnes [DATE] - [DATE] Actions Enregistrer Dupliquer Suppr…" at bounding box center [469, 103] width 716 height 47
click at [772, 104] on button "Actions" at bounding box center [774, 105] width 67 height 17
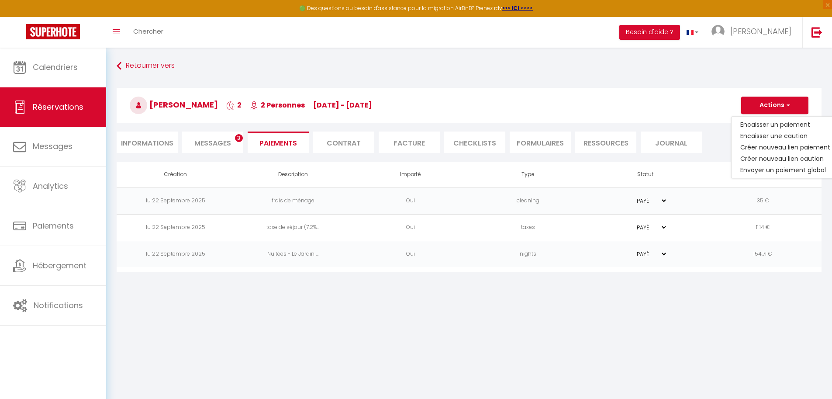
click at [780, 82] on div "[PERSON_NAME] 2 2 Personnes [DATE] - [DATE] Actions Enregistrer Dupliquer Suppr…" at bounding box center [469, 103] width 716 height 47
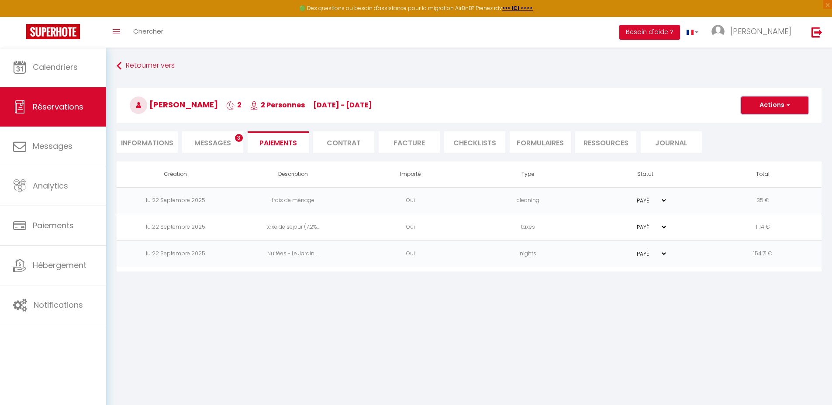
click at [775, 106] on button "Actions" at bounding box center [774, 105] width 67 height 17
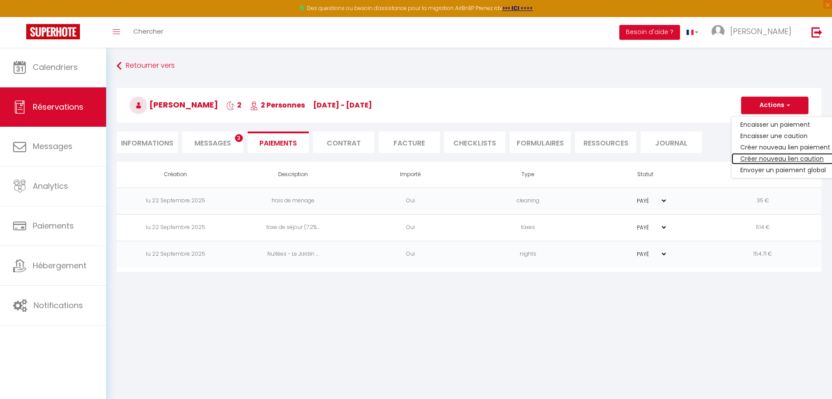
click at [763, 159] on link "Créer nouveau lien caution" at bounding box center [785, 158] width 107 height 11
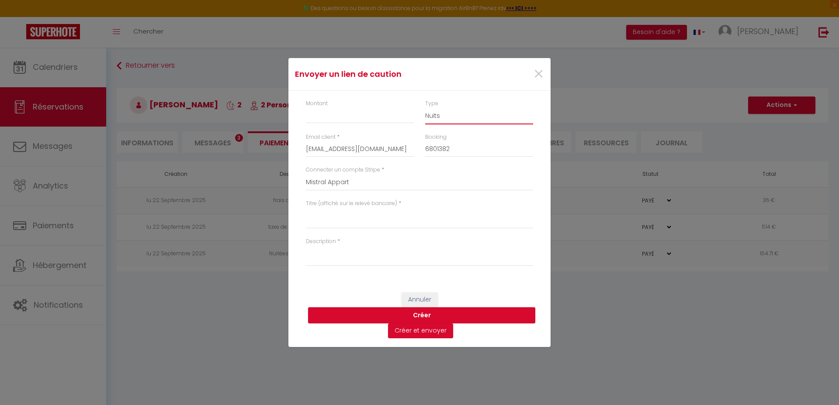
click at [439, 117] on select "Nuits Frais de ménage Taxe de séjour [GEOGRAPHIC_DATA]" at bounding box center [479, 116] width 108 height 17
click at [341, 256] on textarea "Description" at bounding box center [419, 255] width 227 height 21
click at [332, 281] on div "Montant Type Nuits Frais de ménage Taxe de séjour Autre Email client * [EMAIL_A…" at bounding box center [419, 187] width 262 height 193
click at [416, 294] on button "Annuler" at bounding box center [419, 300] width 36 height 15
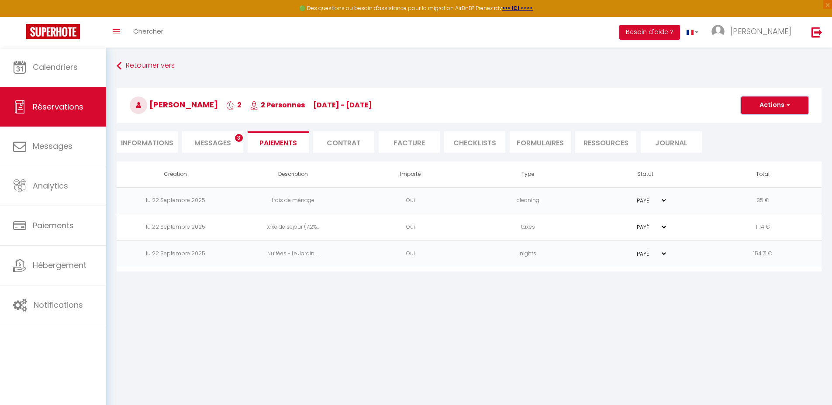
click at [778, 100] on button "Actions" at bounding box center [774, 105] width 67 height 17
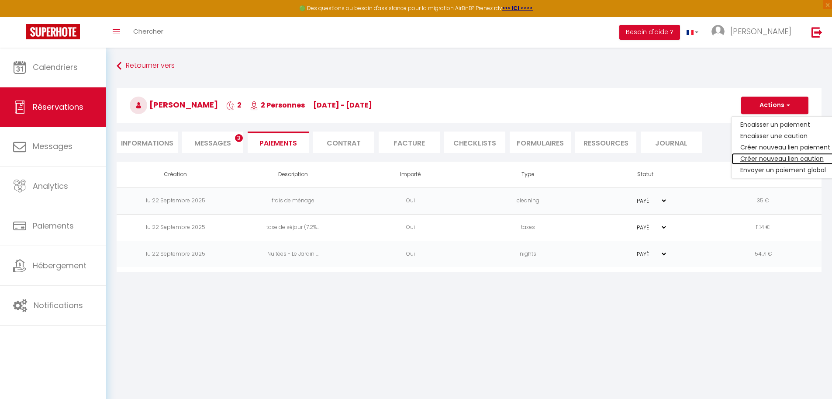
click at [762, 154] on link "Créer nouveau lien caution" at bounding box center [785, 158] width 107 height 11
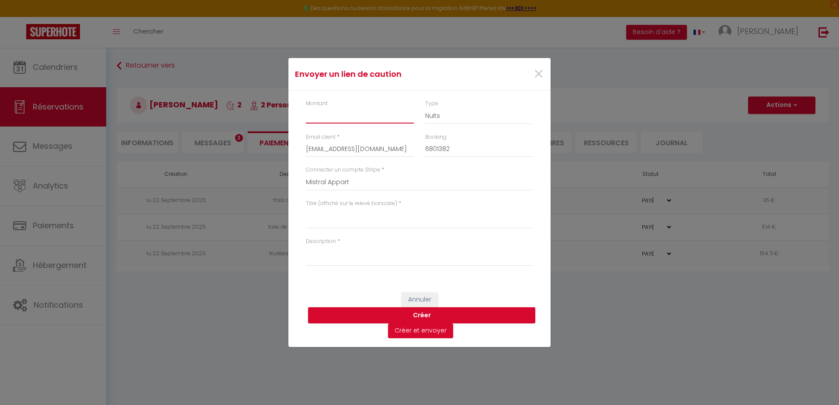
click at [363, 120] on input "Montant" at bounding box center [360, 116] width 108 height 16
click at [356, 254] on textarea "Description" at bounding box center [419, 255] width 227 height 21
click at [356, 223] on textarea "Titre (affiché sur le relevé bancaire)" at bounding box center [419, 218] width 227 height 21
click at [361, 264] on textarea "Description" at bounding box center [419, 255] width 227 height 21
click at [537, 79] on span "×" at bounding box center [538, 74] width 11 height 26
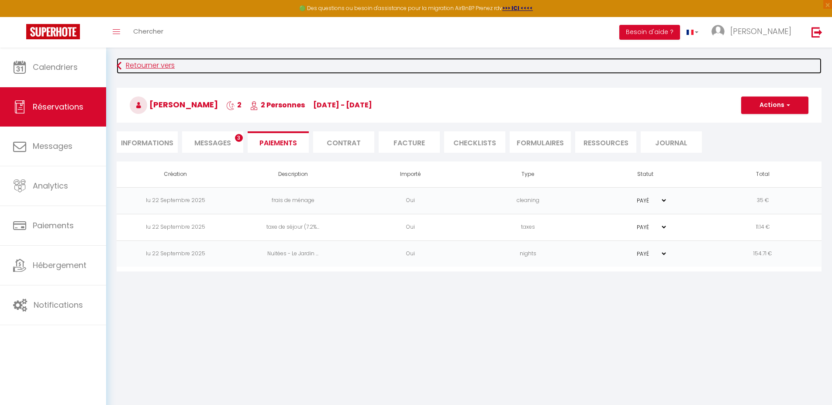
click at [123, 68] on link "Retourner vers" at bounding box center [469, 66] width 705 height 16
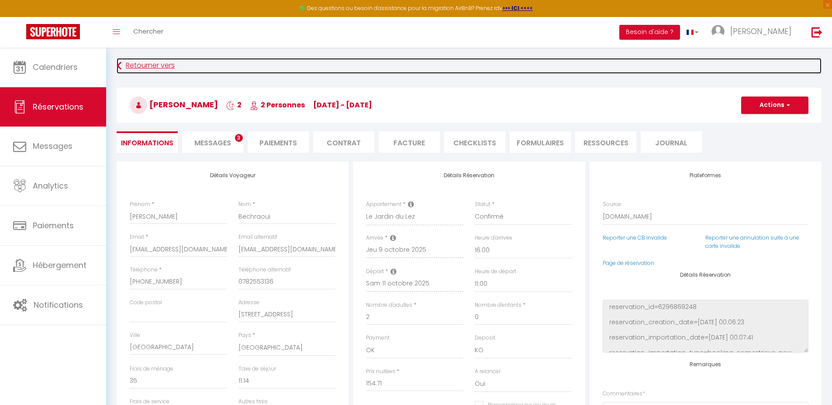
click at [147, 62] on link "Retourner vers" at bounding box center [469, 66] width 705 height 16
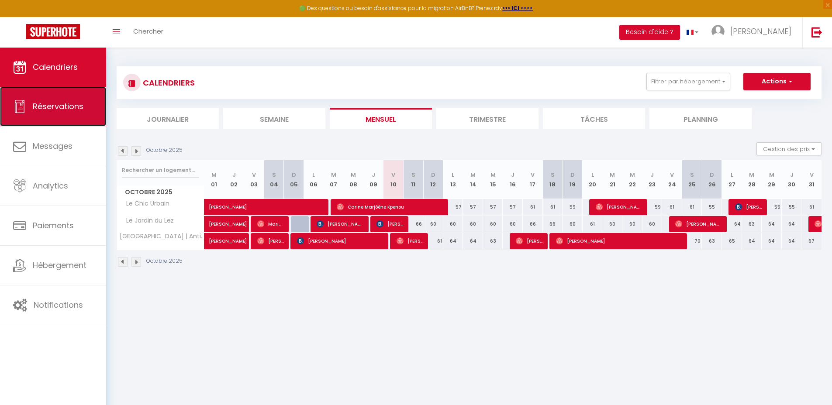
click at [69, 112] on link "Réservations" at bounding box center [53, 106] width 106 height 39
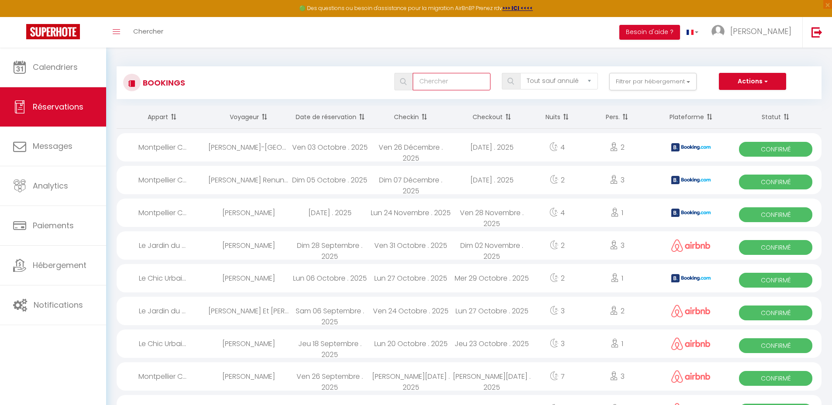
click at [439, 81] on input "text" at bounding box center [452, 81] width 78 height 17
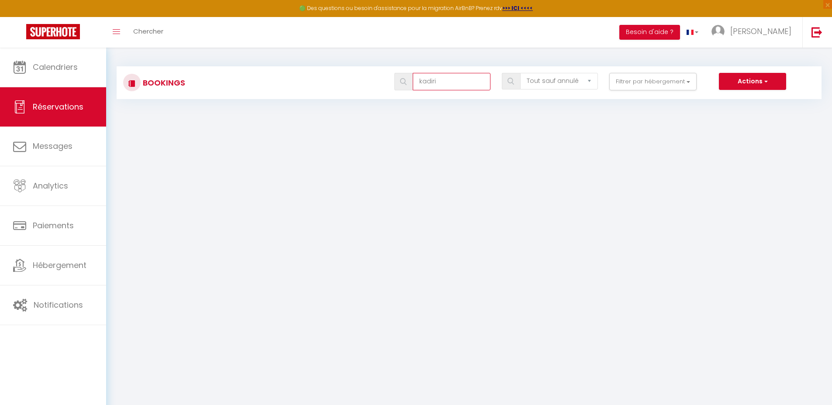
drag, startPoint x: 449, startPoint y: 82, endPoint x: 410, endPoint y: 81, distance: 38.5
click at [410, 81] on div "kadiri" at bounding box center [442, 81] width 96 height 17
click at [307, 90] on div "Tous les statuts Annulé Confirmé Non Confirmé Tout sauf annulé No Show Request …" at bounding box center [498, 81] width 645 height 17
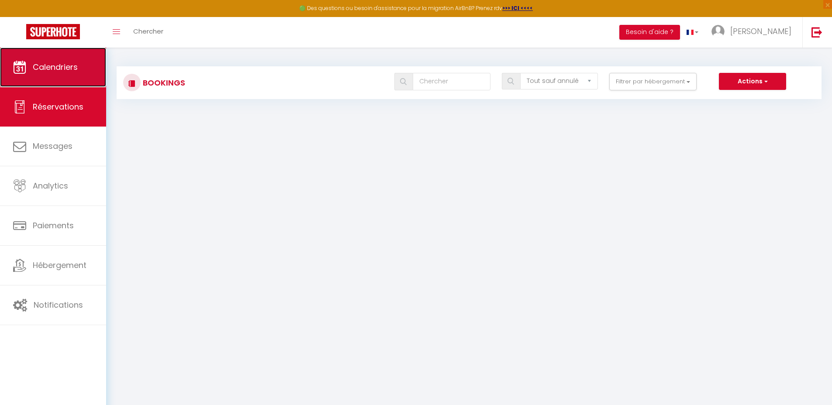
click at [47, 79] on link "Calendriers" at bounding box center [53, 67] width 106 height 39
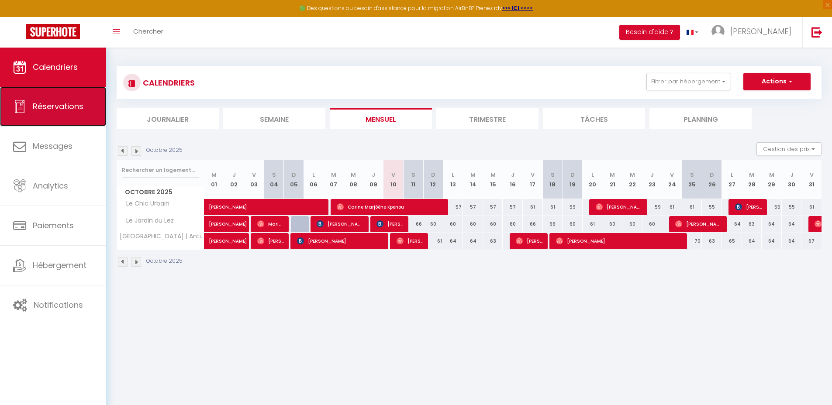
click at [59, 109] on span "Réservations" at bounding box center [58, 106] width 51 height 11
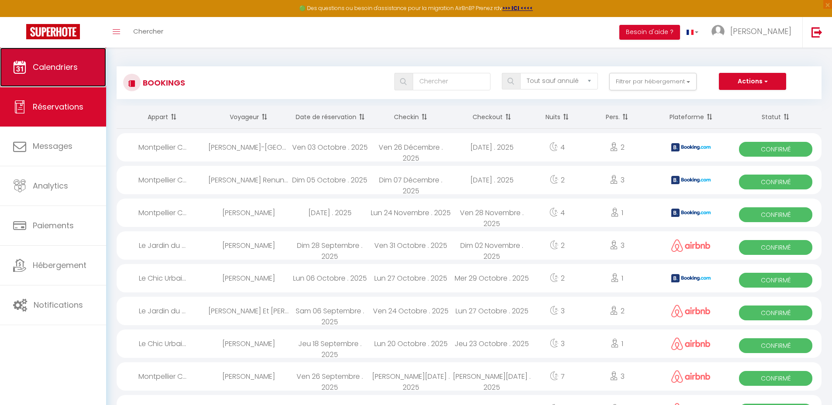
click at [73, 75] on link "Calendriers" at bounding box center [53, 67] width 106 height 39
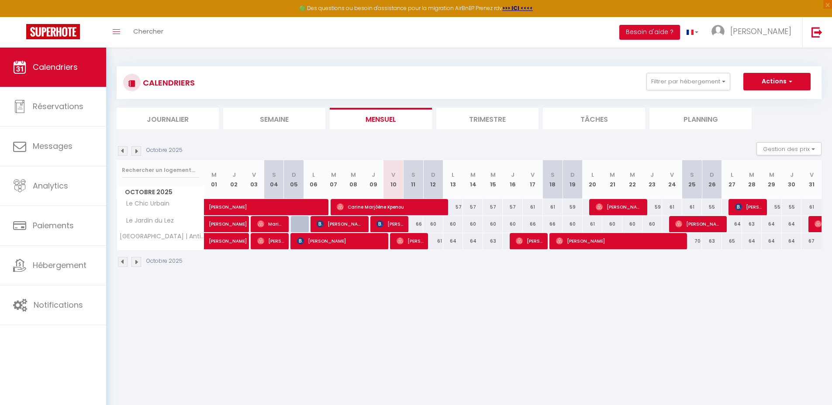
click at [137, 151] on img at bounding box center [136, 151] width 10 height 10
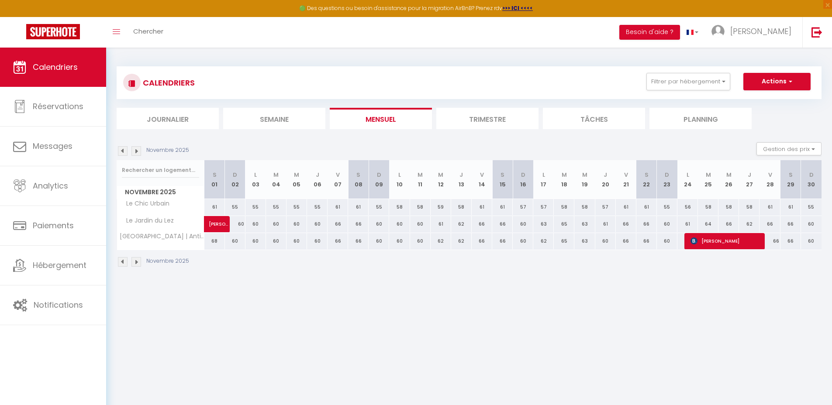
click at [137, 151] on img at bounding box center [136, 151] width 10 height 10
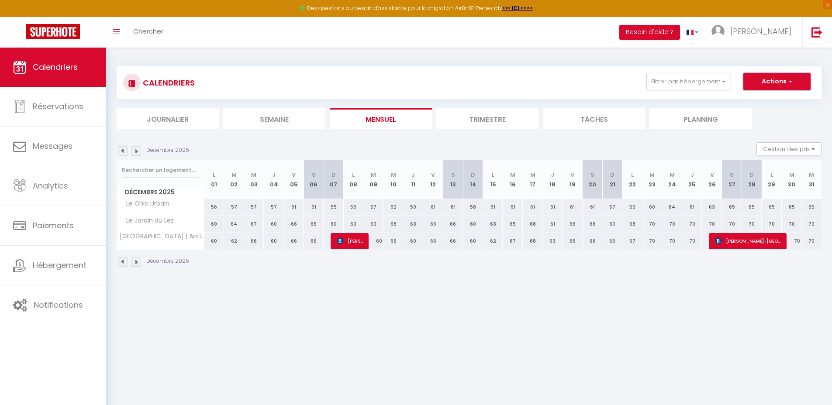
click at [770, 79] on button "Actions" at bounding box center [776, 81] width 67 height 17
click at [756, 101] on link "Nouvelle réservation" at bounding box center [768, 101] width 76 height 13
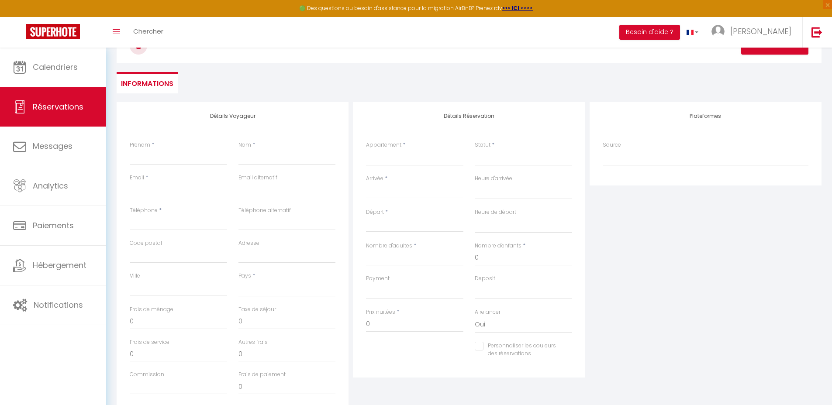
scroll to position [87, 0]
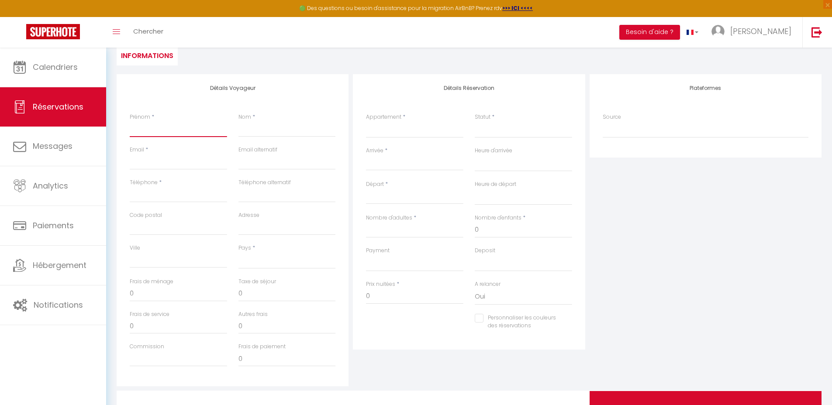
click at [173, 128] on input "Prénom" at bounding box center [178, 129] width 97 height 16
click at [271, 258] on select "[GEOGRAPHIC_DATA] [GEOGRAPHIC_DATA] [GEOGRAPHIC_DATA] [GEOGRAPHIC_DATA] [GEOGRA…" at bounding box center [286, 260] width 97 height 17
click at [238, 252] on select "[GEOGRAPHIC_DATA] [GEOGRAPHIC_DATA] [GEOGRAPHIC_DATA] [GEOGRAPHIC_DATA] [GEOGRA…" at bounding box center [286, 260] width 97 height 17
click at [404, 129] on select "Le Chic Urbain Le [GEOGRAPHIC_DATA] | Antigone" at bounding box center [414, 129] width 97 height 17
click at [366, 121] on select "Le Chic Urbain Le [GEOGRAPHIC_DATA] | Antigone" at bounding box center [414, 129] width 97 height 17
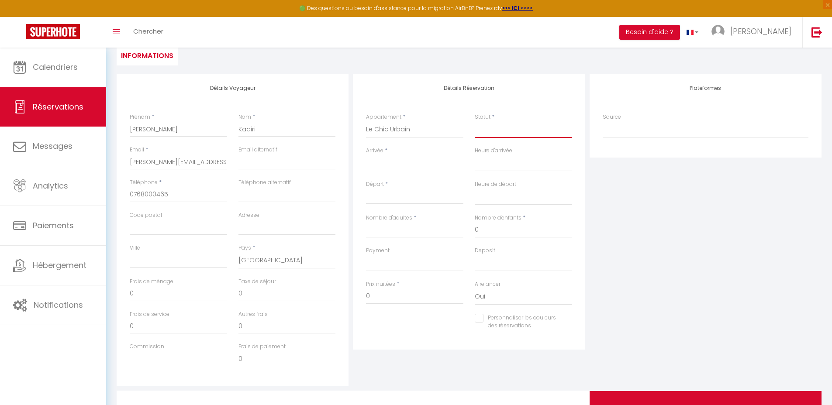
click at [504, 129] on select "Confirmé Non Confirmé [PERSON_NAME] par le voyageur No Show Request" at bounding box center [523, 129] width 97 height 17
click at [489, 133] on select "Confirmé Non Confirmé [PERSON_NAME] par le voyageur No Show Request" at bounding box center [523, 129] width 97 height 17
click at [480, 132] on select "Confirmé Non Confirmé [PERSON_NAME] par le voyageur No Show Request" at bounding box center [523, 129] width 97 height 17
click at [475, 121] on select "Confirmé Non Confirmé [PERSON_NAME] par le voyageur No Show Request" at bounding box center [523, 129] width 97 height 17
click at [505, 128] on select "Confirmé Non Confirmé [PERSON_NAME] par le voyageur No Show Request" at bounding box center [523, 129] width 97 height 17
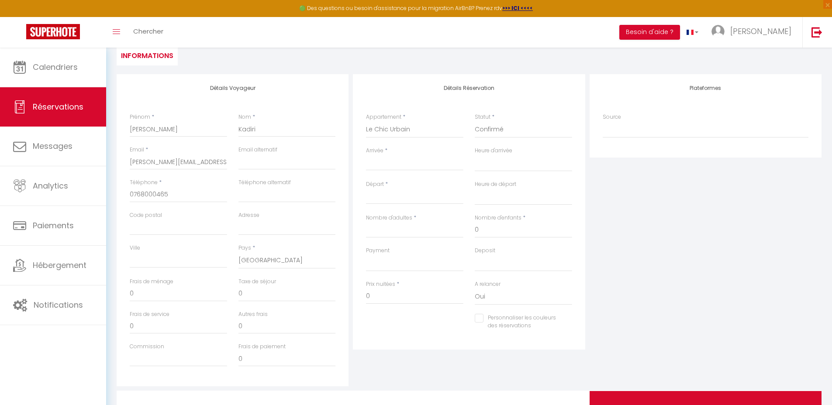
click at [426, 196] on input "Départ" at bounding box center [414, 197] width 97 height 11
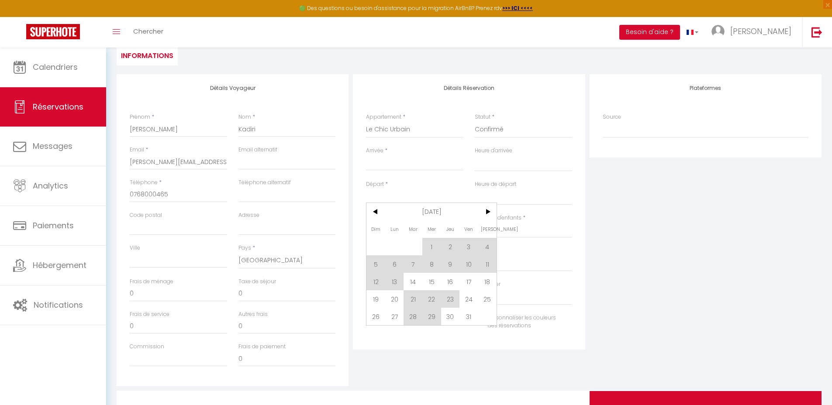
click at [433, 193] on input "Départ" at bounding box center [414, 197] width 97 height 11
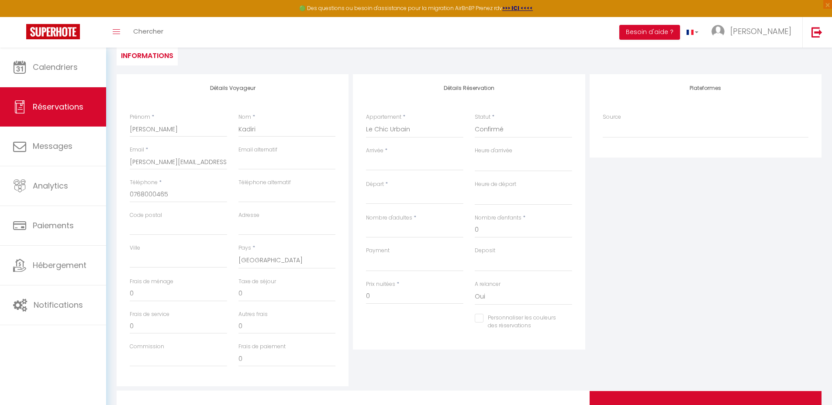
click at [396, 163] on input "Arrivée" at bounding box center [414, 163] width 97 height 11
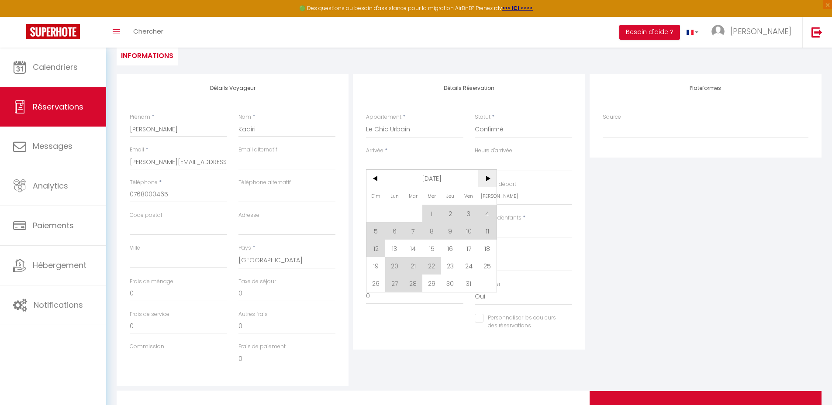
click at [486, 176] on span ">" at bounding box center [487, 178] width 19 height 17
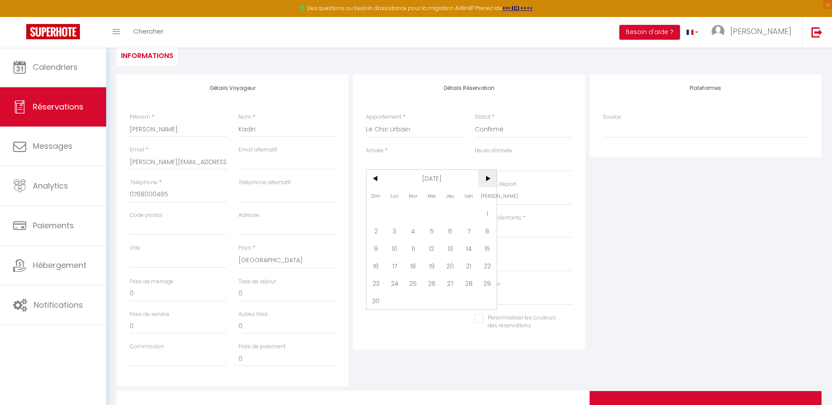
click at [488, 179] on span ">" at bounding box center [487, 178] width 19 height 17
click at [415, 251] on span "16" at bounding box center [413, 248] width 19 height 17
click at [420, 198] on input "Mer 17 Décembre 2025" at bounding box center [414, 197] width 97 height 11
click at [448, 279] on span "18" at bounding box center [450, 281] width 19 height 17
click at [498, 230] on input "0" at bounding box center [523, 230] width 97 height 16
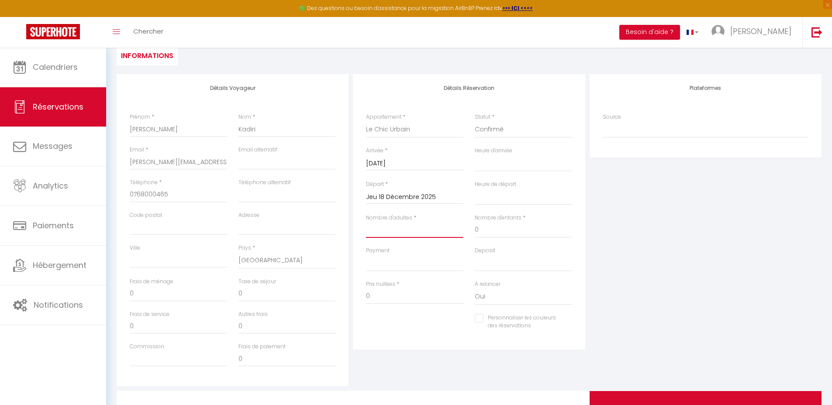
click at [441, 233] on input "Nombre d'adultes" at bounding box center [414, 230] width 97 height 16
click at [402, 333] on div "Personnaliser les couleurs des réservations #D7092E" at bounding box center [469, 326] width 218 height 25
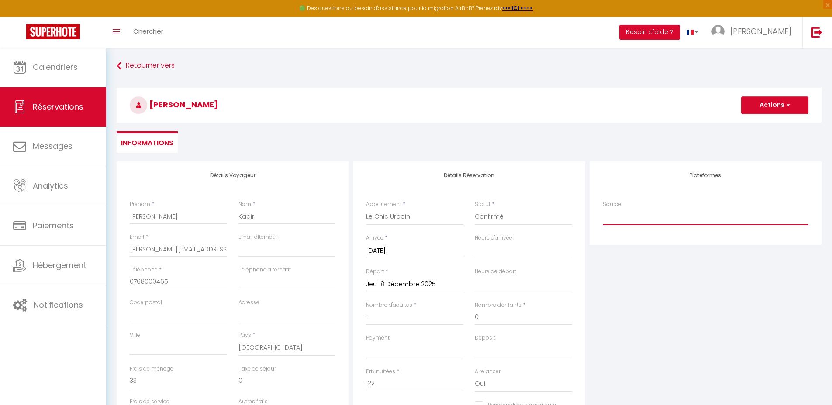
click at [617, 212] on select "Direct [DOMAIN_NAME] [DOMAIN_NAME] Chalet montagne Expedia Gite de [GEOGRAPHIC_…" at bounding box center [706, 217] width 206 height 17
click at [773, 104] on button "Actions" at bounding box center [774, 105] width 67 height 17
click at [758, 127] on link "Enregistrer" at bounding box center [766, 124] width 69 height 11
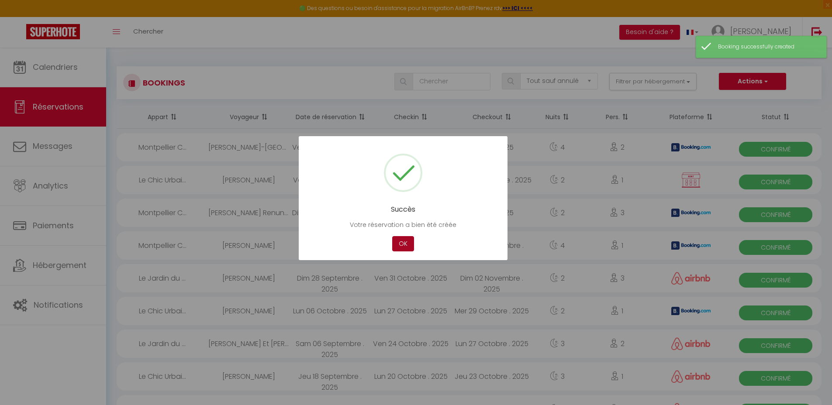
click at [400, 243] on button "OK" at bounding box center [403, 243] width 22 height 15
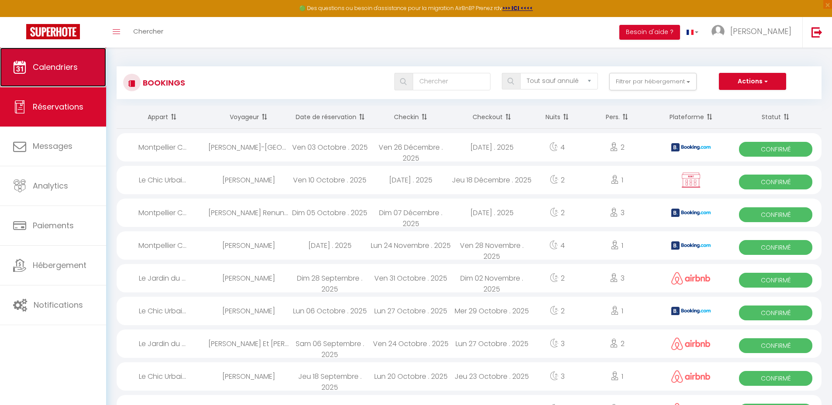
click at [67, 71] on span "Calendriers" at bounding box center [55, 67] width 45 height 11
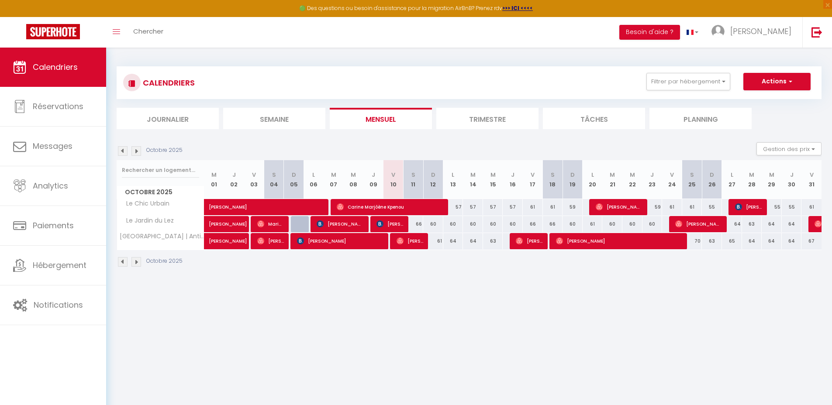
click at [138, 153] on img at bounding box center [136, 151] width 10 height 10
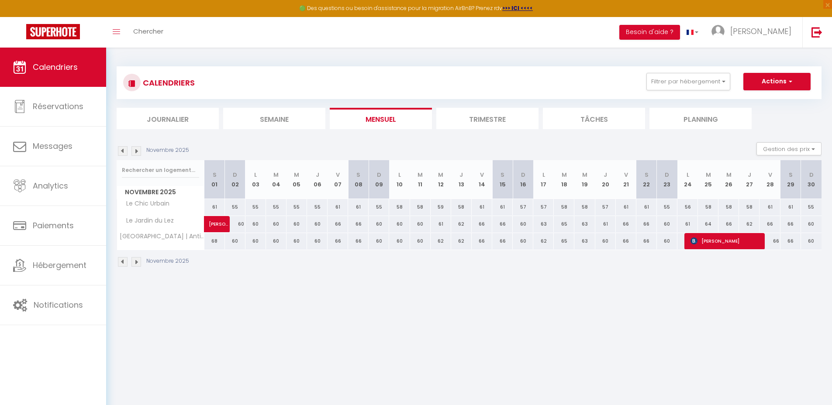
click at [138, 153] on img at bounding box center [136, 151] width 10 height 10
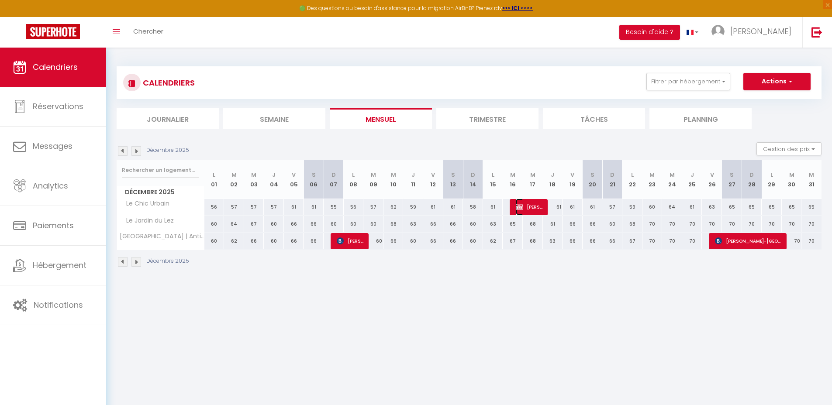
click at [531, 207] on span "[PERSON_NAME]" at bounding box center [529, 207] width 27 height 17
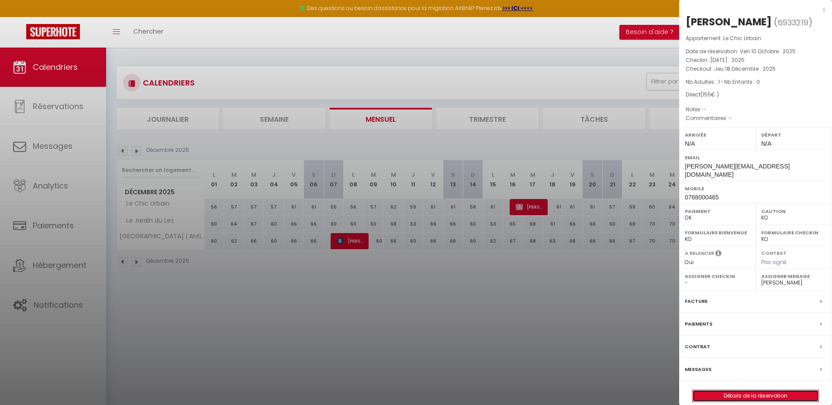
click at [727, 390] on link "Détails de la réservation" at bounding box center [756, 395] width 126 height 11
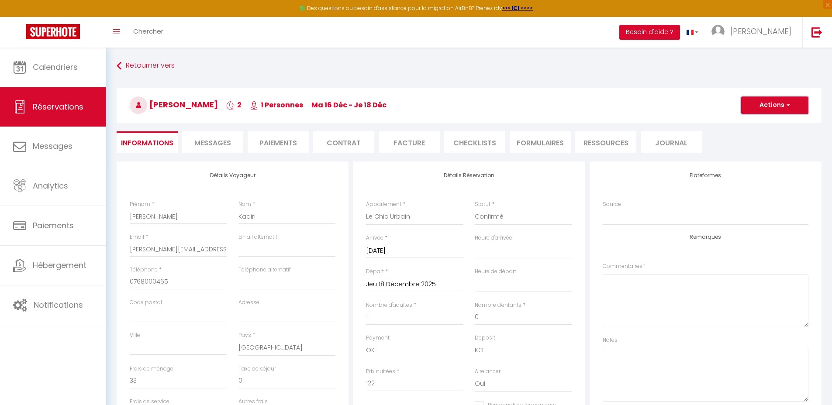
click at [775, 101] on button "Actions" at bounding box center [774, 105] width 67 height 17
click at [770, 108] on button "Actions" at bounding box center [774, 105] width 67 height 17
click at [292, 145] on li "Paiements" at bounding box center [278, 141] width 61 height 21
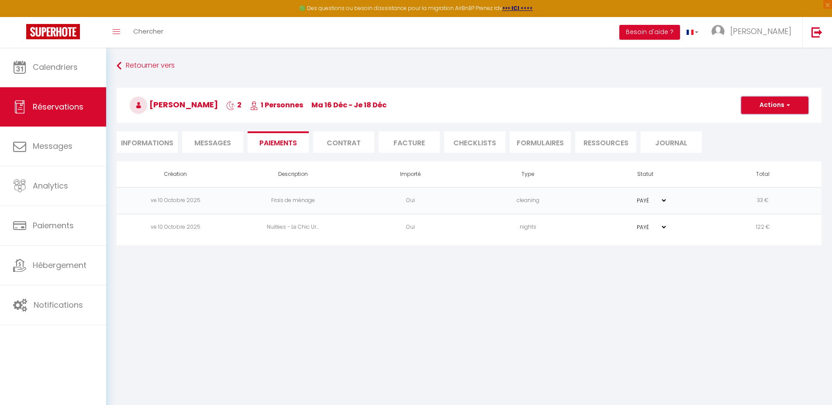
click at [783, 108] on button "Actions" at bounding box center [774, 105] width 67 height 17
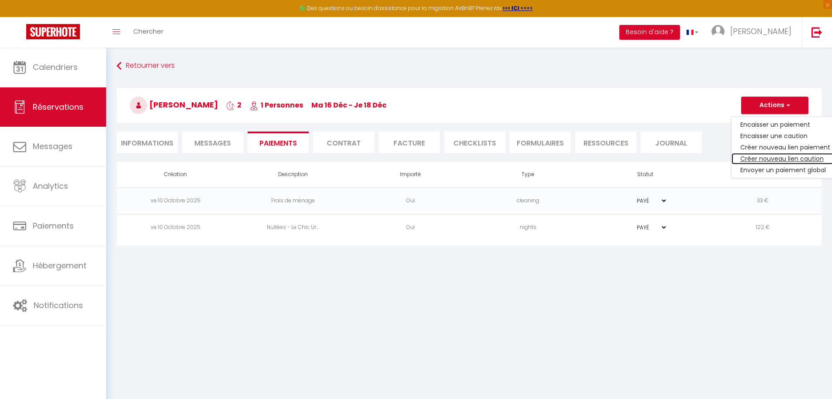
click at [768, 158] on link "Créer nouveau lien caution" at bounding box center [785, 158] width 107 height 11
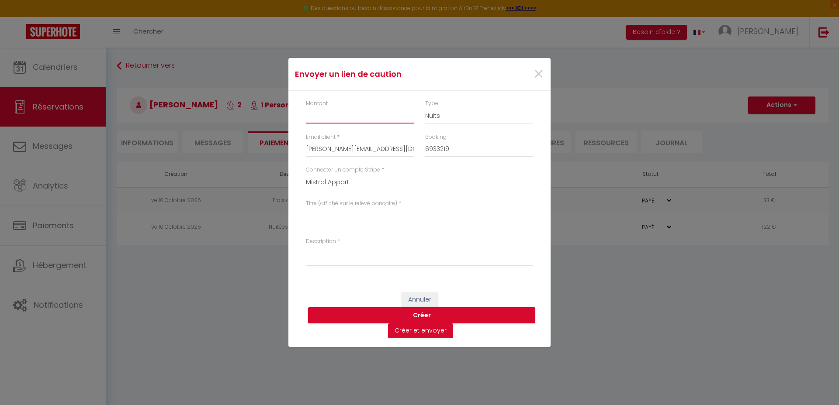
click at [352, 113] on input "Montant" at bounding box center [360, 116] width 108 height 16
click at [400, 223] on textarea "Titre (affiché sur le relevé bancaire)" at bounding box center [419, 218] width 227 height 21
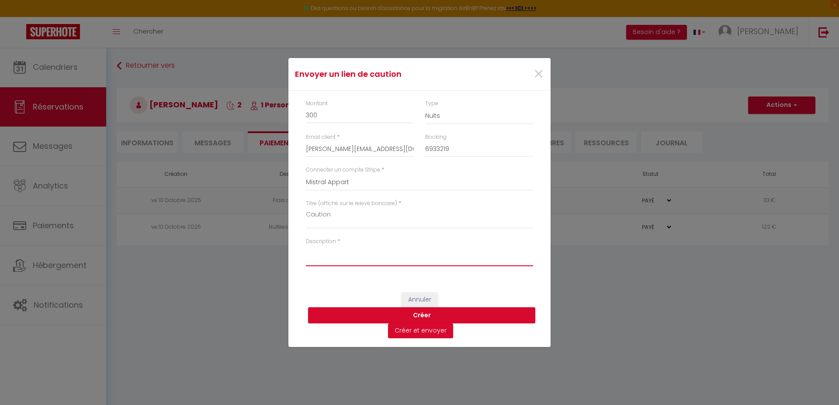
click at [371, 254] on textarea "Description" at bounding box center [419, 255] width 227 height 21
paste textarea "Cette caution ne constitue pas un paiement mais une garantie en cas de dégradat…"
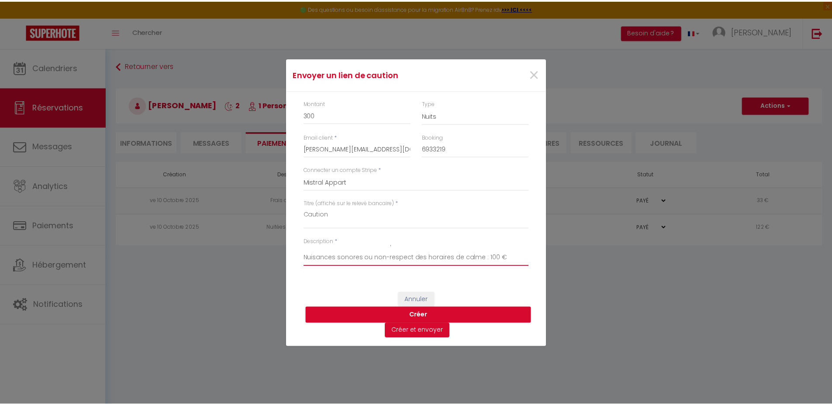
scroll to position [138, 0]
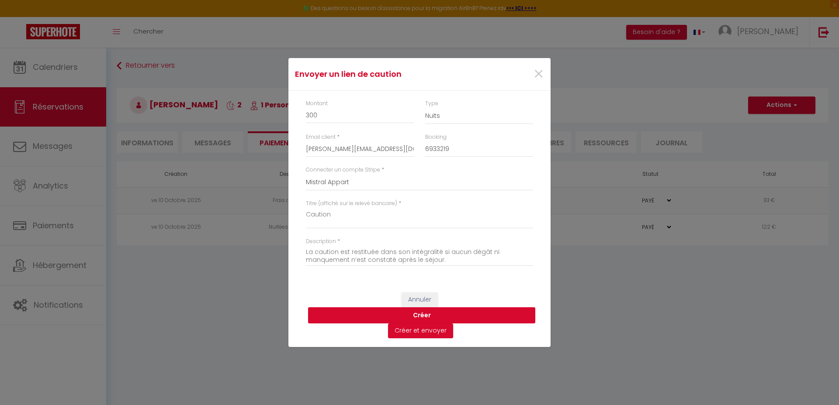
click at [452, 316] on button "Créer" at bounding box center [421, 315] width 227 height 17
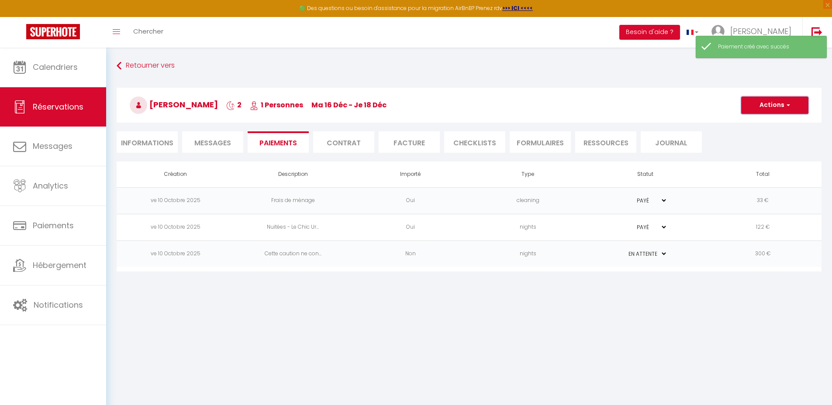
click at [773, 104] on button "Actions" at bounding box center [774, 105] width 67 height 17
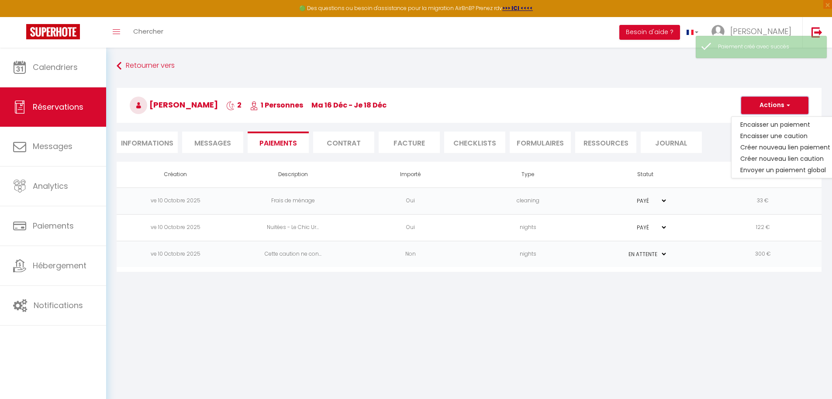
click at [774, 104] on button "Actions" at bounding box center [774, 105] width 67 height 17
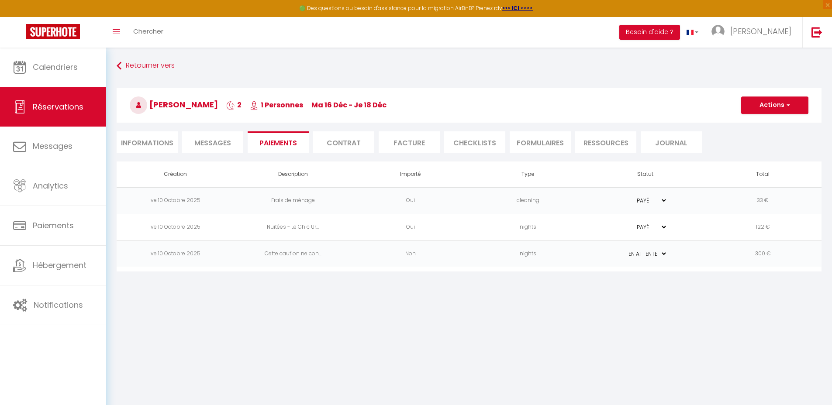
click at [666, 251] on select "PAYÉ EN ATTENTE" at bounding box center [646, 254] width 44 height 8
click at [781, 97] on button "Actions" at bounding box center [774, 105] width 67 height 17
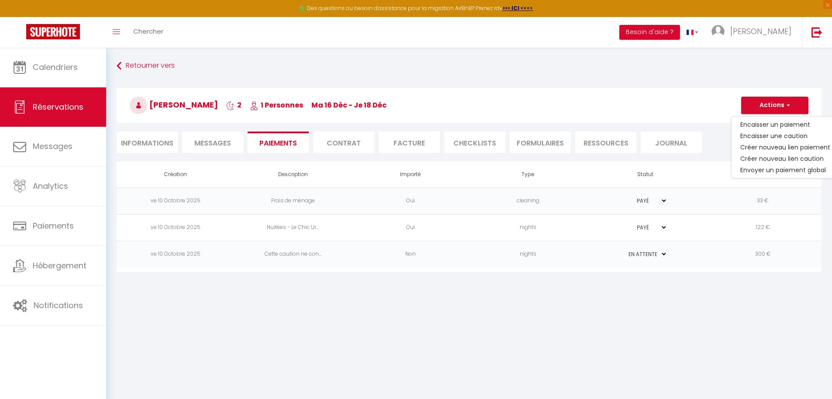
click at [626, 297] on body "🟢 Des questions ou besoin d'assistance pour la migration AirBnB? Prenez rdv >>>…" at bounding box center [416, 247] width 832 height 399
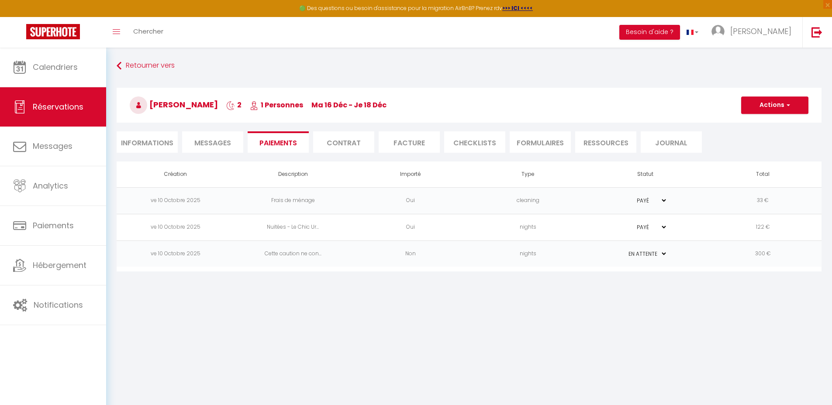
click at [650, 256] on select "PAYÉ EN ATTENTE" at bounding box center [646, 254] width 44 height 8
click at [342, 252] on td "Cette caution ne con..." at bounding box center [292, 254] width 117 height 27
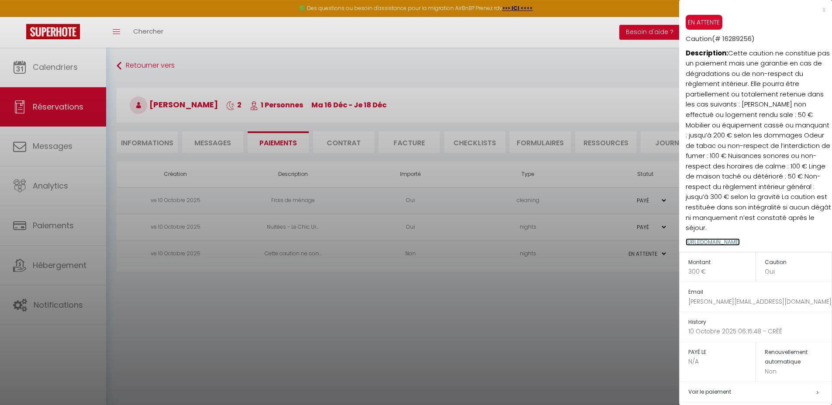
click at [735, 242] on link "[URL][DOMAIN_NAME]" at bounding box center [713, 241] width 54 height 7
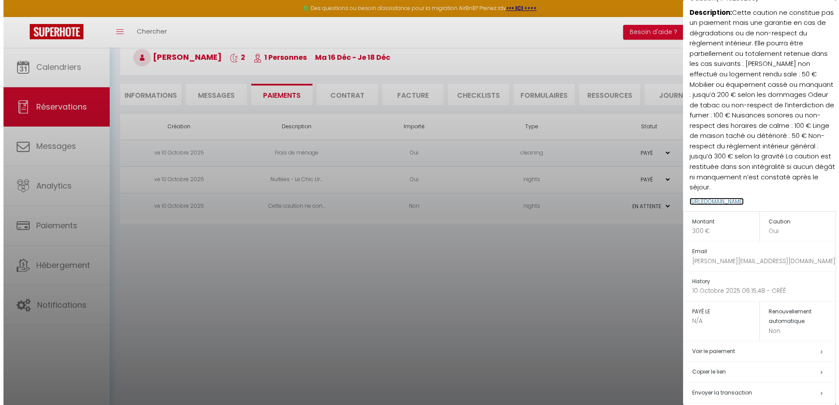
scroll to position [70, 0]
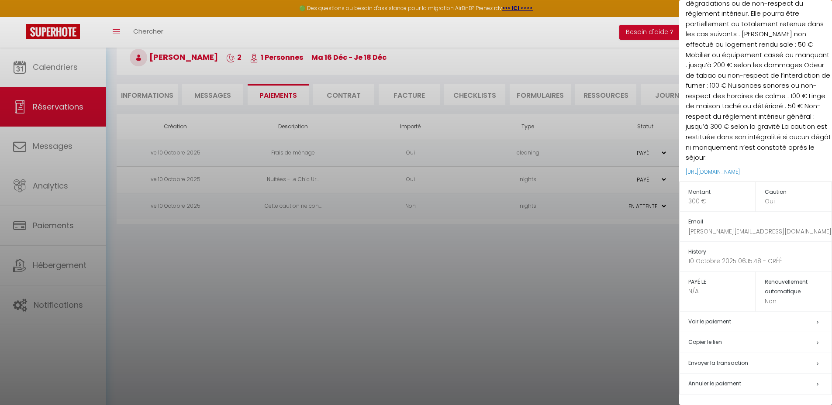
click at [736, 319] on h5 "Voir le paiement" at bounding box center [759, 322] width 143 height 10
click at [790, 322] on h5 "Voir le paiement" at bounding box center [759, 322] width 143 height 10
click at [817, 323] on icon at bounding box center [818, 322] width 2 height 5
click at [736, 361] on span "Envoyer la transaction" at bounding box center [718, 362] width 60 height 7
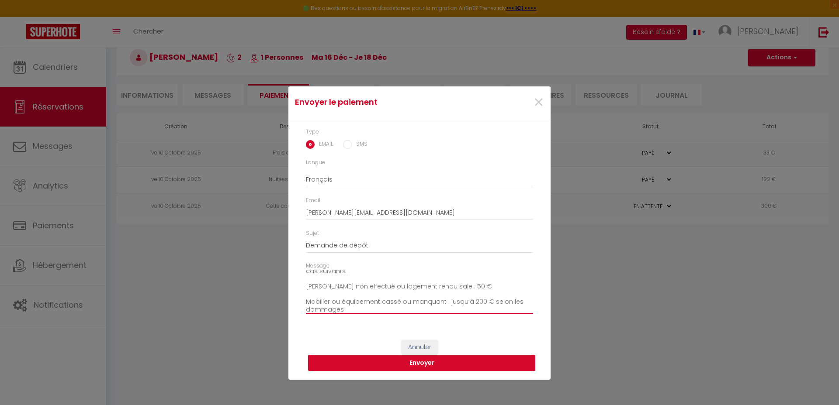
scroll to position [0, 0]
drag, startPoint x: 377, startPoint y: 308, endPoint x: 273, endPoint y: 244, distance: 122.2
click at [273, 244] on div "Envoyer le paiement × Type EMAIL SMS Langue Anglais Français Espagnol Portugais…" at bounding box center [419, 202] width 839 height 405
click at [351, 280] on textarea "Bonjour, Nous vous invitons à cliquer sur le lien ci-dessous pour effectuer le …" at bounding box center [419, 292] width 227 height 44
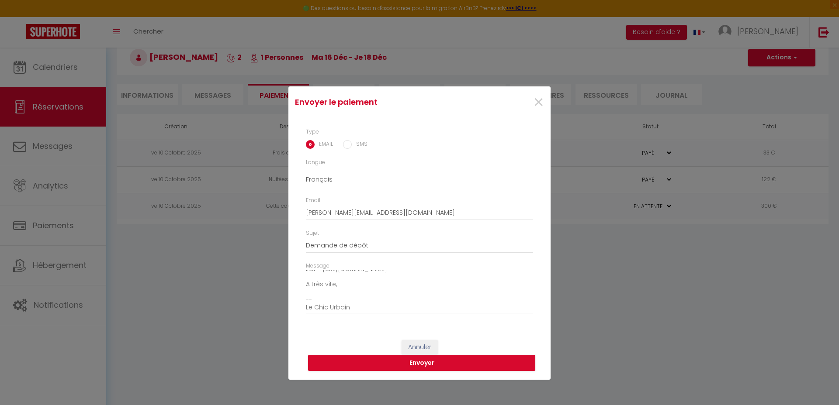
click at [344, 147] on input "SMS" at bounding box center [347, 144] width 9 height 9
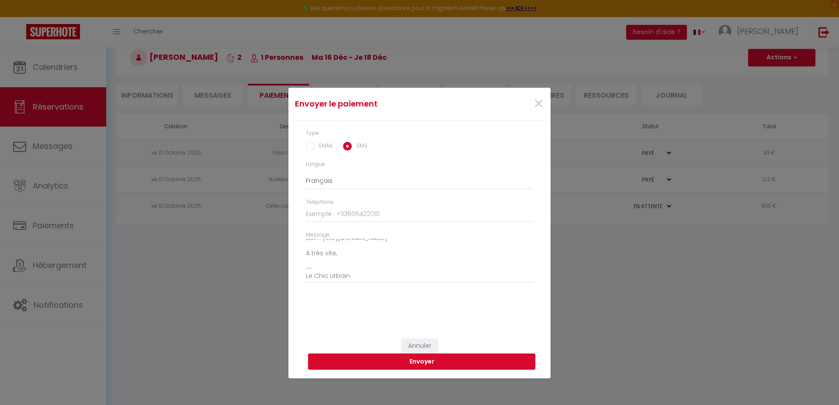
click at [312, 143] on input "EMAIL" at bounding box center [310, 146] width 9 height 9
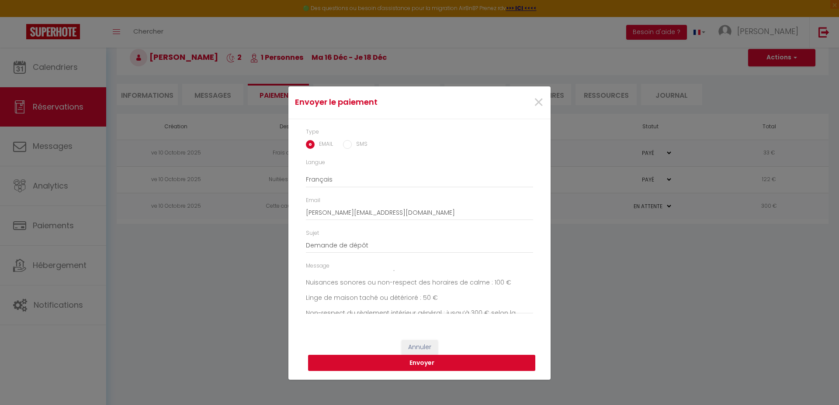
click at [418, 367] on button "Envoyer" at bounding box center [421, 363] width 227 height 17
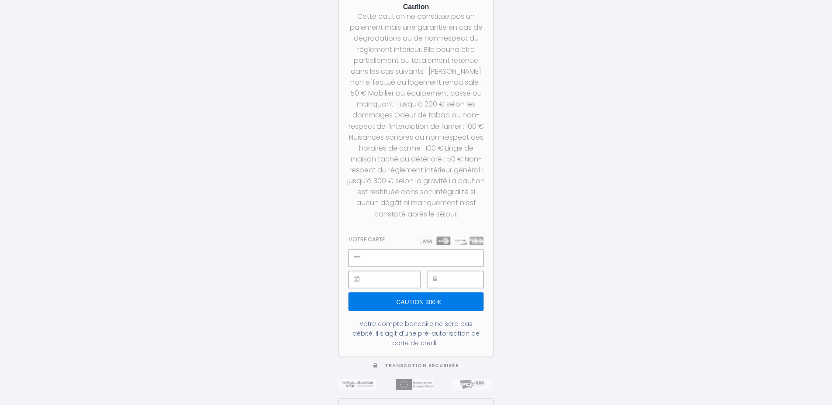
click at [431, 186] on div "Cette caution ne constitue pas un paiement mais une garantie en cas de dégradat…" at bounding box center [416, 115] width 138 height 209
